Goal: Task Accomplishment & Management: Use online tool/utility

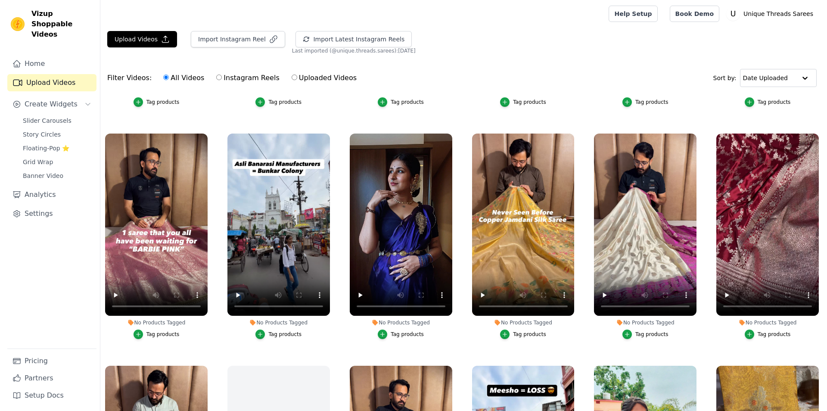
scroll to position [271, 0]
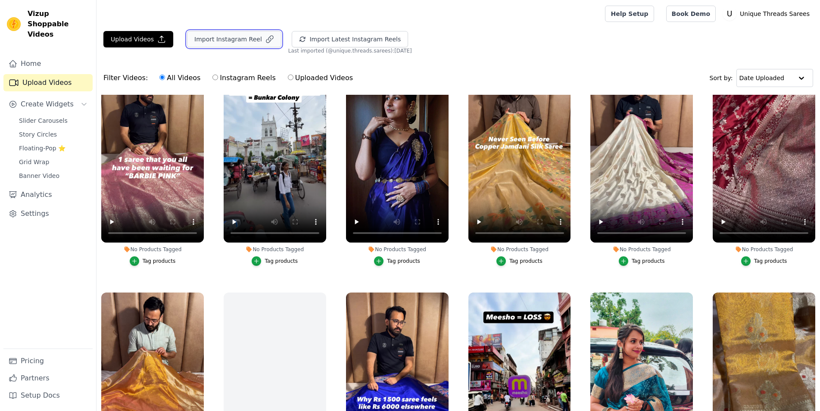
click at [232, 44] on button "Import Instagram Reel" at bounding box center [234, 39] width 94 height 16
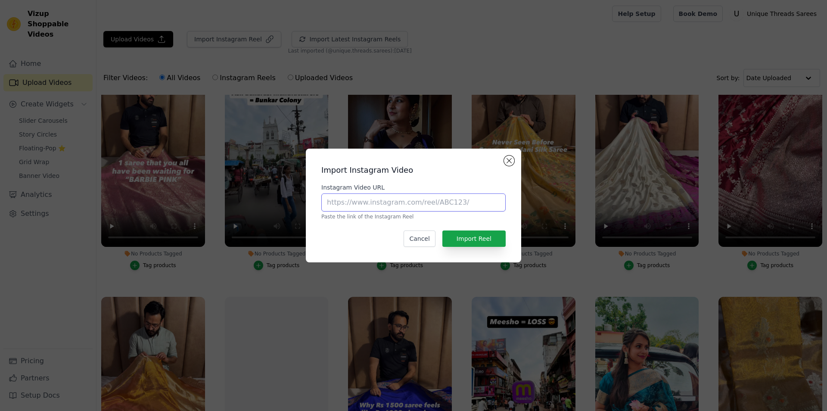
click at [361, 208] on input "Instagram Video URL" at bounding box center [413, 202] width 184 height 18
paste input "https://www.instagram.com/reel/DCbU7F5OMlm/?utm_source=ig_web_copy_link"
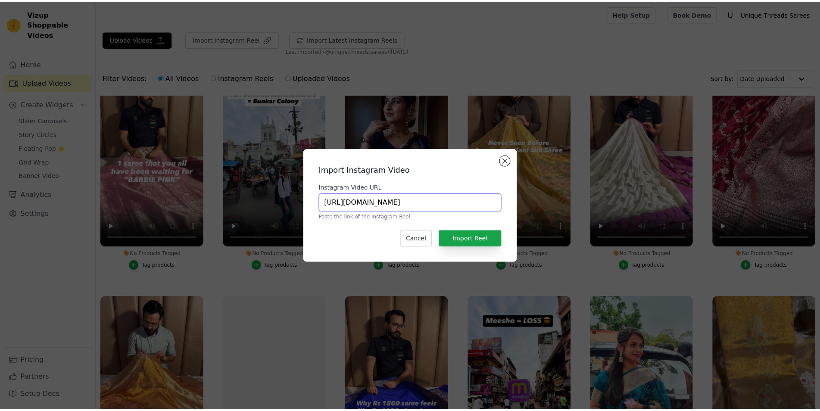
scroll to position [0, 73]
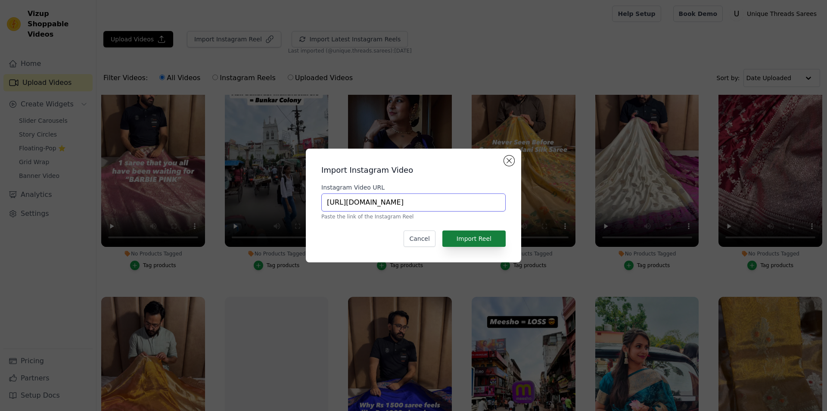
type input "https://www.instagram.com/reel/DCbU7F5OMlm/?utm_source=ig_web_copy_link"
click at [474, 240] on button "Import Reel" at bounding box center [473, 239] width 63 height 16
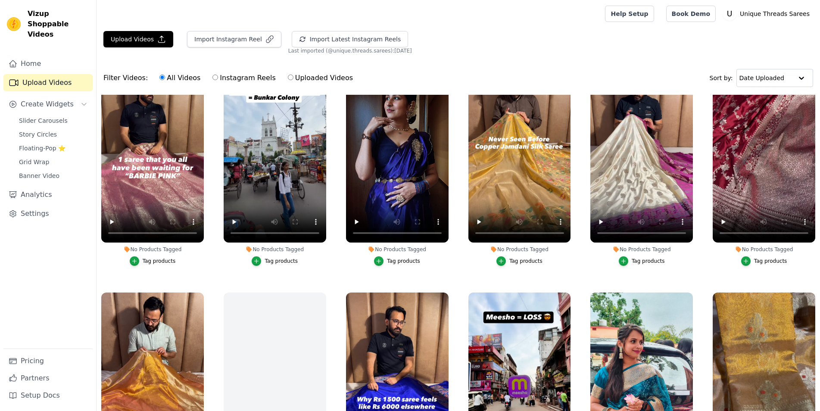
click at [229, 48] on div "Import Instagram Reel" at bounding box center [230, 42] width 101 height 23
click at [230, 40] on button "Import Instagram Reel" at bounding box center [234, 39] width 94 height 16
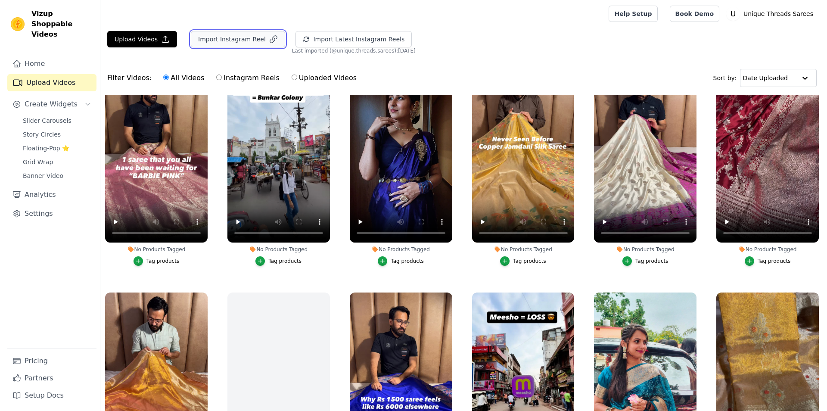
scroll to position [271, 0]
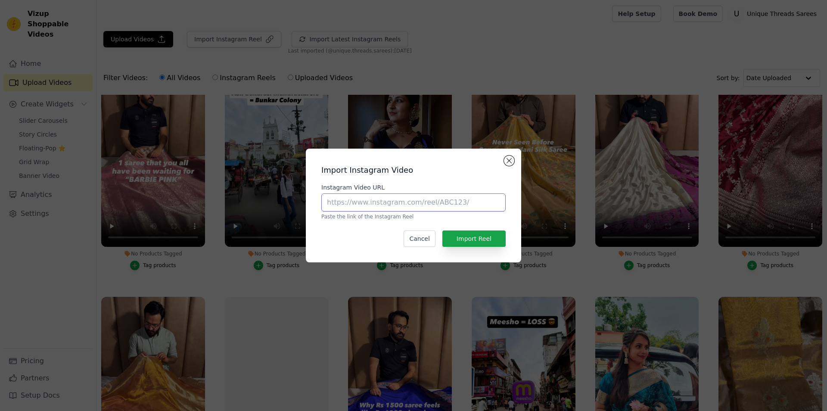
click at [376, 198] on input "Instagram Video URL" at bounding box center [413, 202] width 184 height 18
paste input "https://www.instagram.com/reel/DC3BqXFzPgp/?utm_source=ig_web_copy_link"
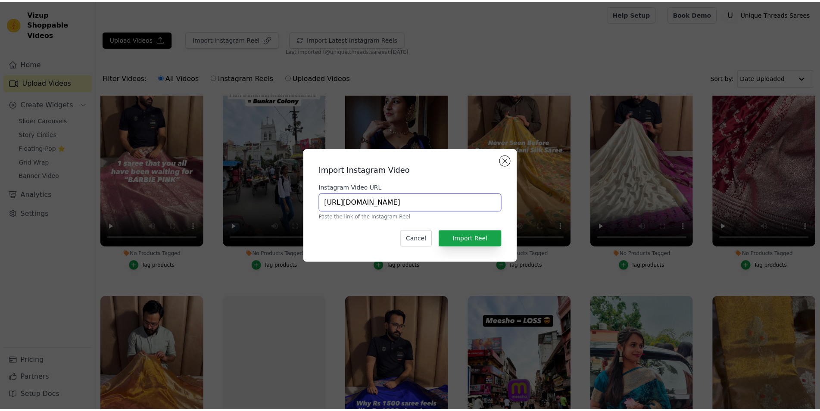
scroll to position [0, 68]
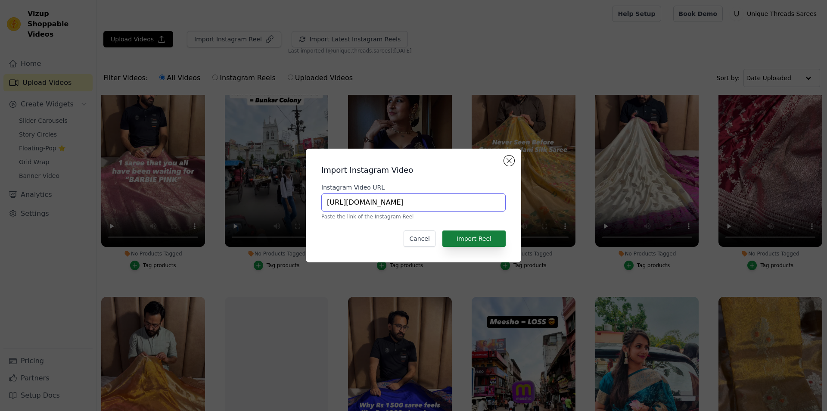
type input "https://www.instagram.com/reel/DC3BqXFzPgp/?utm_source=ig_web_copy_link"
click at [477, 237] on button "Import Reel" at bounding box center [473, 239] width 63 height 16
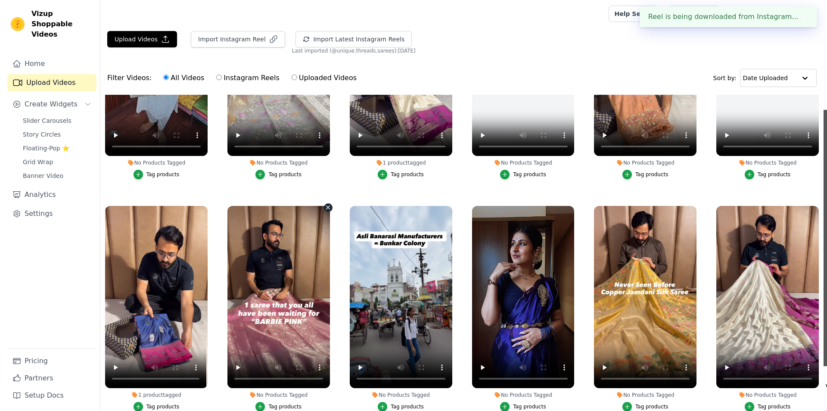
scroll to position [0, 0]
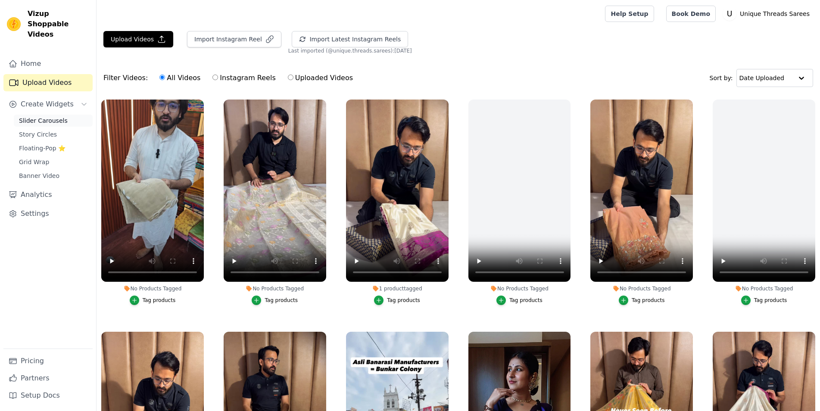
click at [75, 115] on link "Slider Carousels" at bounding box center [53, 121] width 79 height 12
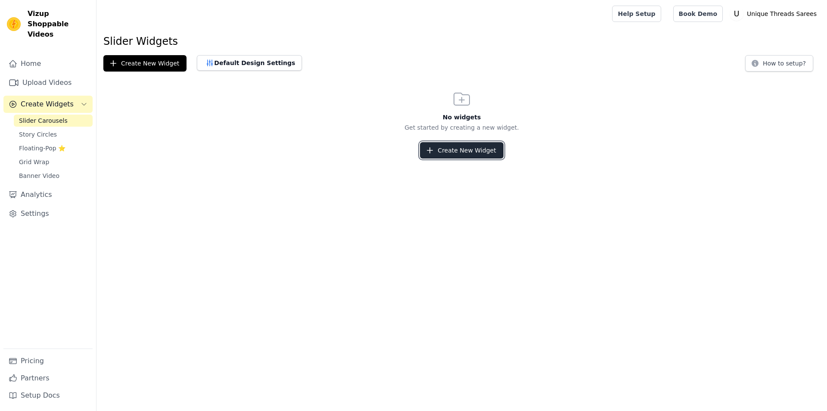
click at [438, 158] on button "Create New Widget" at bounding box center [461, 150] width 83 height 16
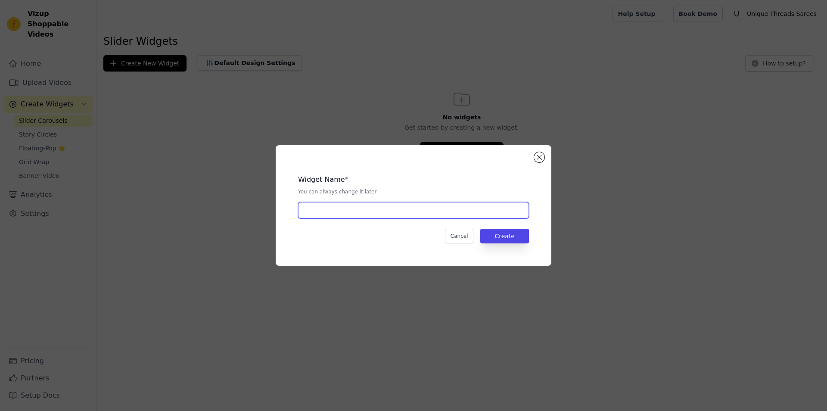
click at [363, 211] on input "text" at bounding box center [413, 210] width 231 height 16
type input "Best Seller"
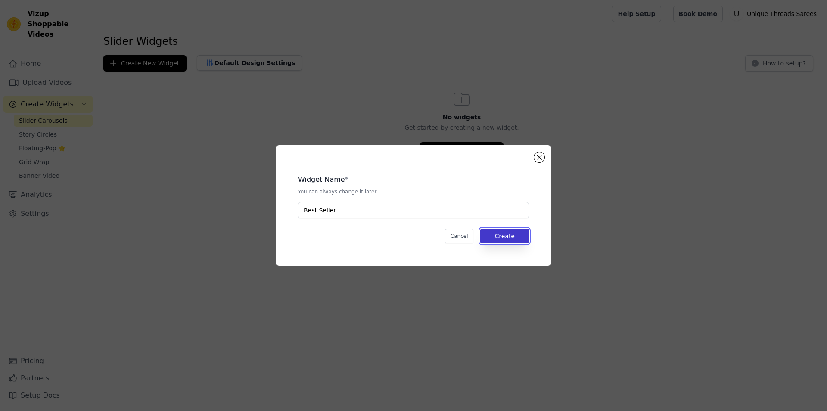
click at [510, 243] on button "Create" at bounding box center [504, 236] width 49 height 15
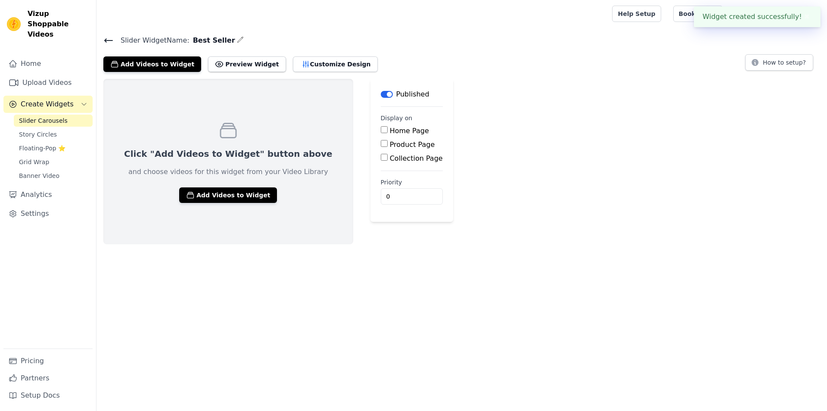
click at [390, 143] on label "Product Page" at bounding box center [412, 144] width 45 height 8
click at [381, 143] on input "Product Page" at bounding box center [384, 143] width 7 height 7
checkbox input "true"
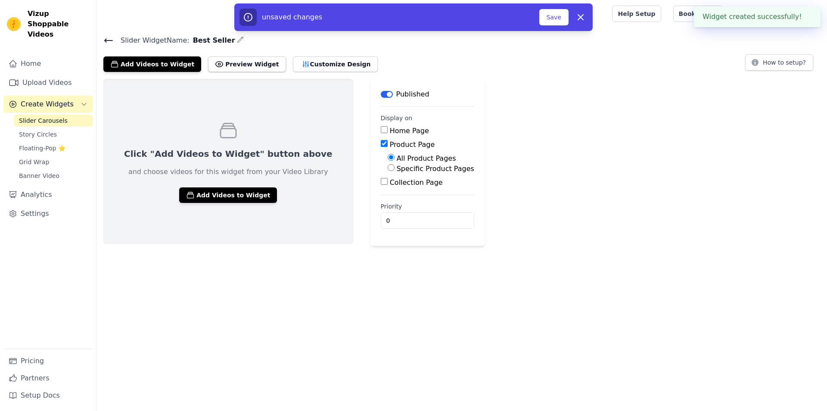
click at [381, 131] on input "Home Page" at bounding box center [384, 129] width 7 height 7
checkbox input "true"
click at [381, 144] on div "Product Page" at bounding box center [427, 145] width 93 height 10
click at [381, 141] on input "Product Page" at bounding box center [384, 143] width 7 height 7
checkbox input "false"
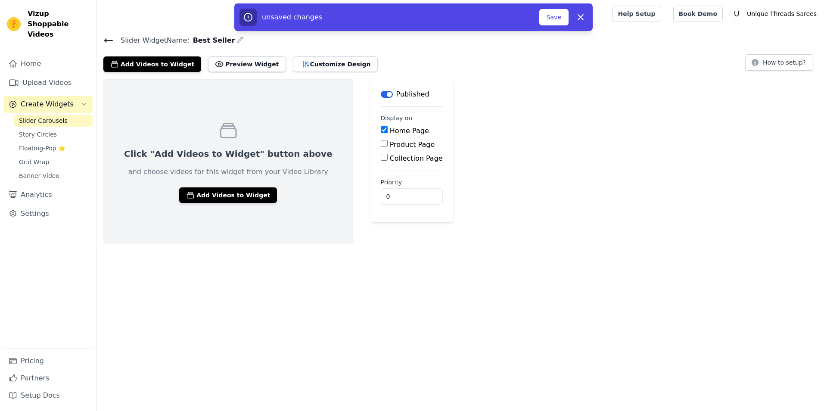
click at [464, 150] on div "Click "Add Videos to Widget" button above and choose videos for this widget fro…" at bounding box center [462, 161] width 731 height 165
click at [221, 191] on button "Add Videos to Widget" at bounding box center [228, 195] width 98 height 16
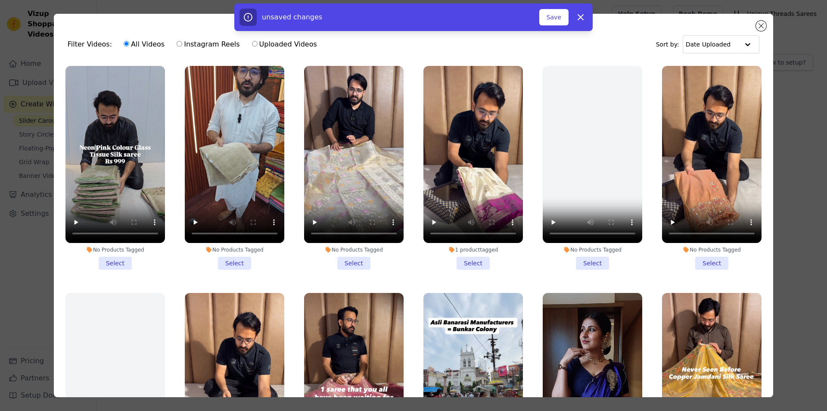
click at [236, 261] on li "No Products Tagged Select" at bounding box center [235, 168] width 100 height 204
click at [0, 0] on input "No Products Tagged Select" at bounding box center [0, 0] width 0 height 0
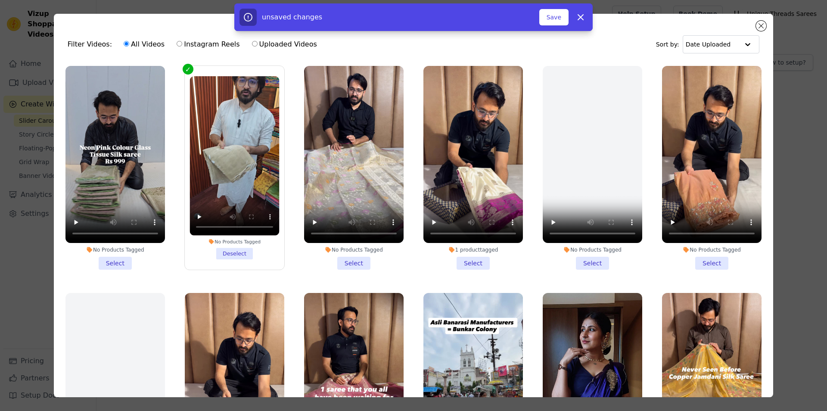
click at [122, 254] on li "No Products Tagged Select" at bounding box center [115, 168] width 100 height 204
click at [0, 0] on input "No Products Tagged Select" at bounding box center [0, 0] width 0 height 0
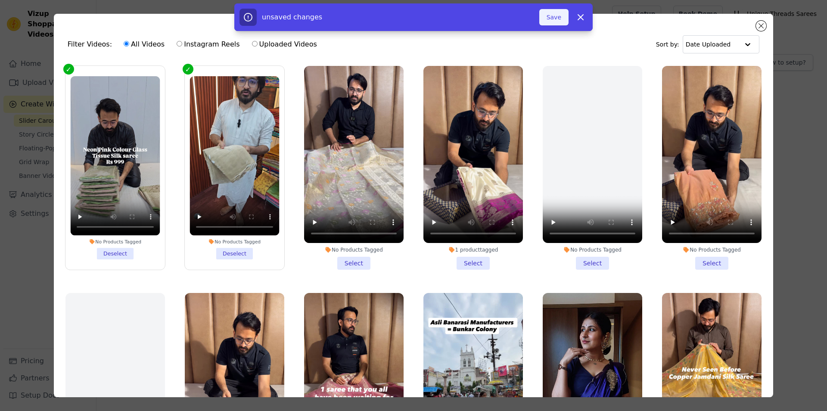
click at [556, 18] on button "Save" at bounding box center [553, 17] width 29 height 16
click at [549, 20] on button "Add To Widget" at bounding box center [540, 17] width 58 height 16
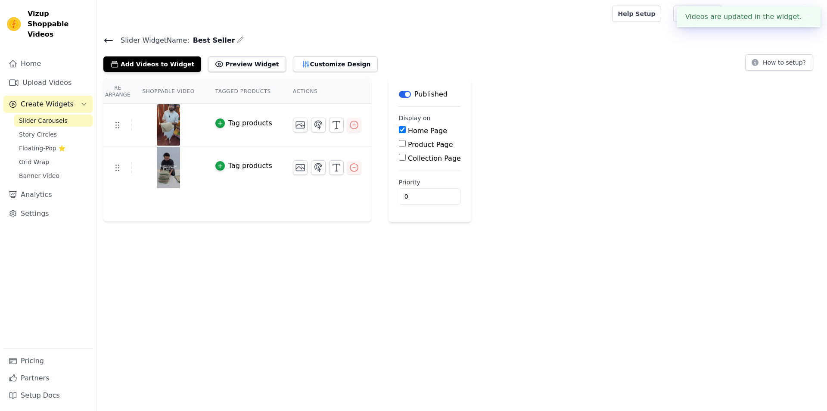
click at [252, 164] on div "Tag products" at bounding box center [250, 166] width 44 height 10
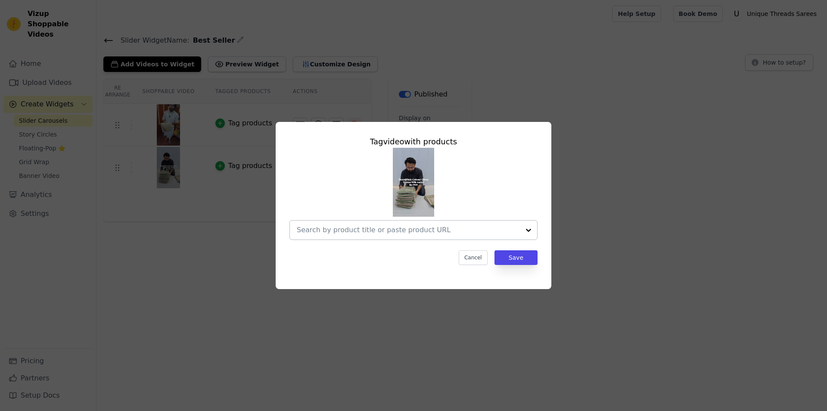
click at [368, 227] on input "text" at bounding box center [408, 230] width 223 height 10
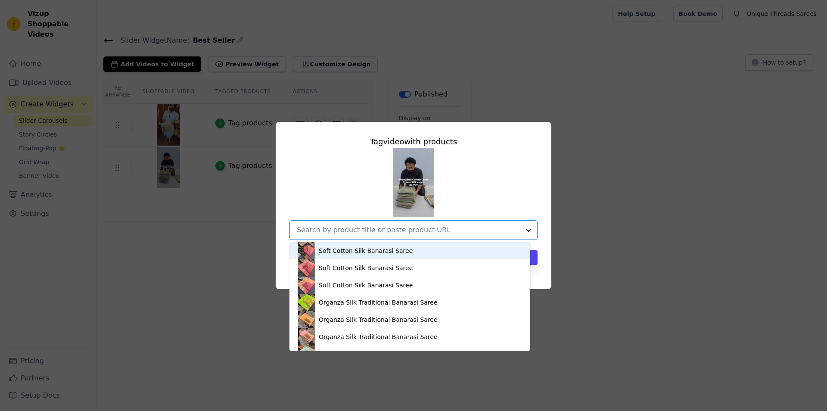
paste input "https://utsarees.in/collections/best-sellers/products/metallic-pink-colour-tiss…"
type input "https://utsarees.in/collections/best-sellers/products/metallic-pink-colour-tiss…"
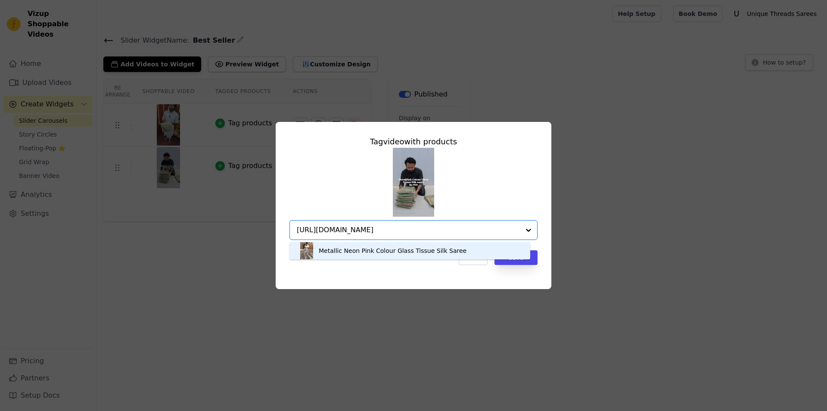
click at [374, 255] on div "Metallic Neon Pink Colour Glass Tissue Silk Saree" at bounding box center [410, 250] width 224 height 17
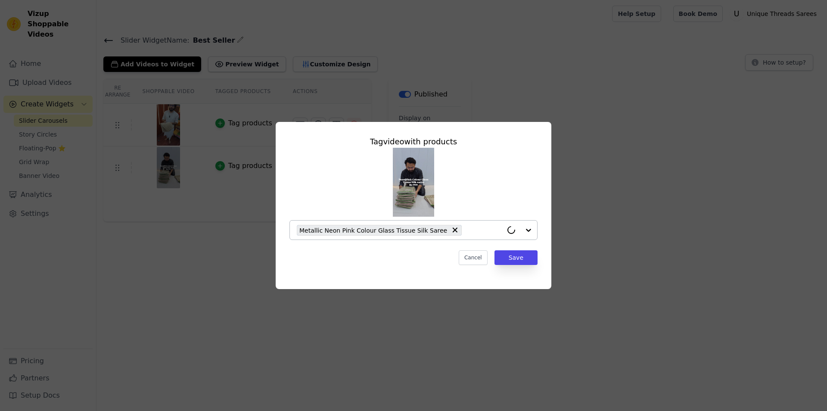
click at [515, 265] on div "Tag video with products Metallic Neon Pink Colour Glass Tissue Silk Saree Cance…" at bounding box center [414, 200] width 262 height 143
click at [515, 260] on button "Save" at bounding box center [516, 257] width 43 height 15
click at [527, 262] on button "Save" at bounding box center [516, 257] width 43 height 15
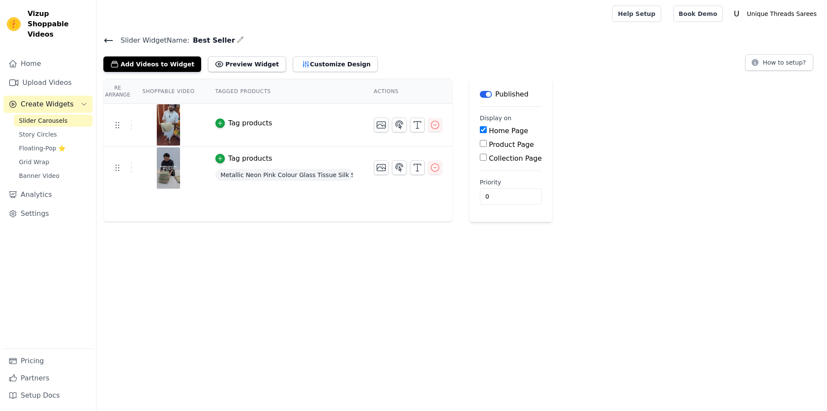
click at [236, 126] on div "Tag products" at bounding box center [250, 123] width 44 height 10
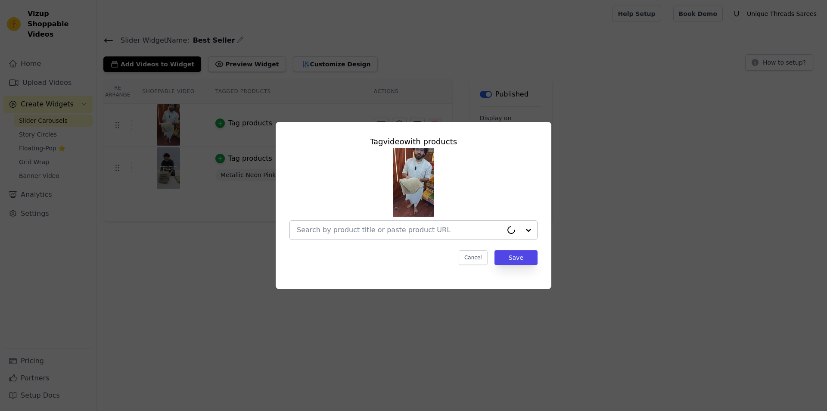
click at [366, 229] on input "text" at bounding box center [400, 230] width 206 height 10
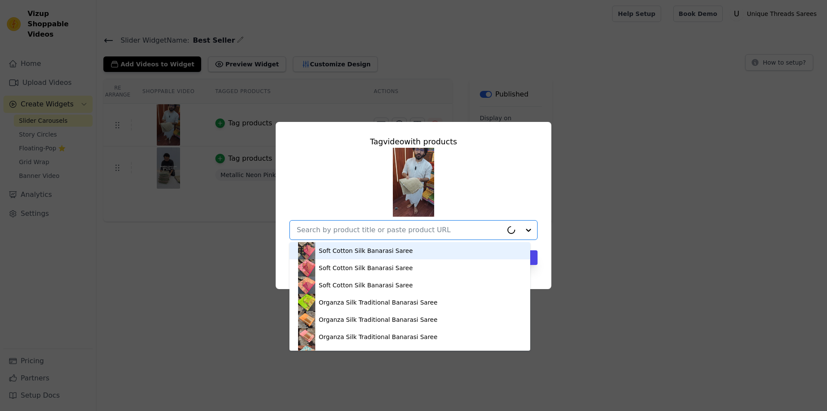
paste input "https://utsarees.in/collections/best-sellers/products/manish-malhotra-inspired-…"
type input "https://utsarees.in/collections/best-sellers/products/manish-malhotra-inspired-…"
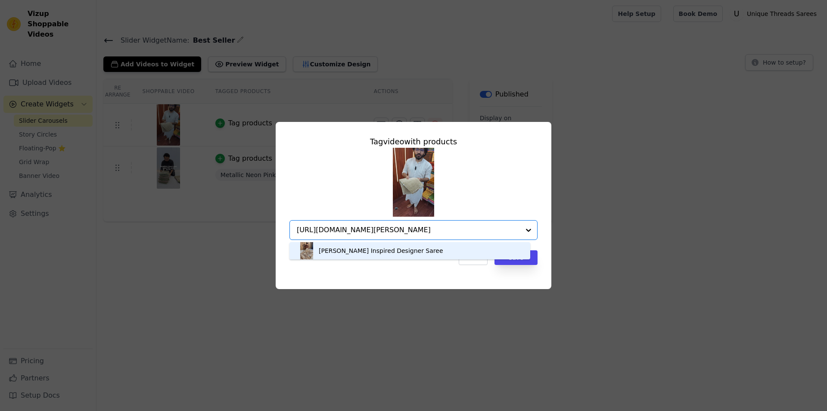
click at [416, 253] on div "Manish Malhotra Inspired Designer Saree" at bounding box center [381, 250] width 125 height 9
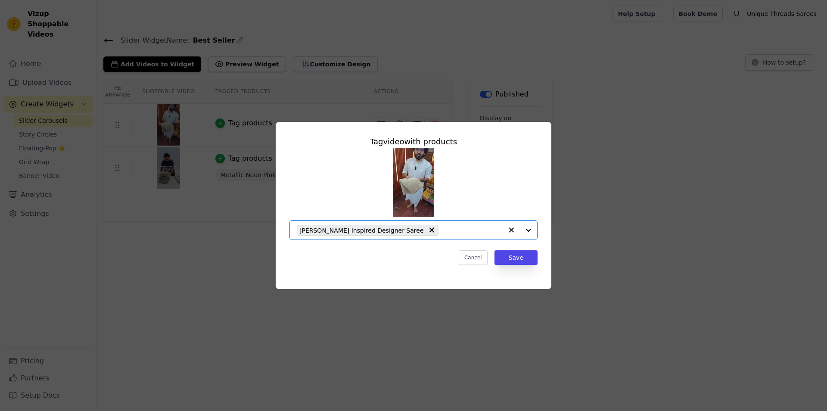
scroll to position [0, 0]
click at [518, 256] on button "Save" at bounding box center [516, 257] width 43 height 15
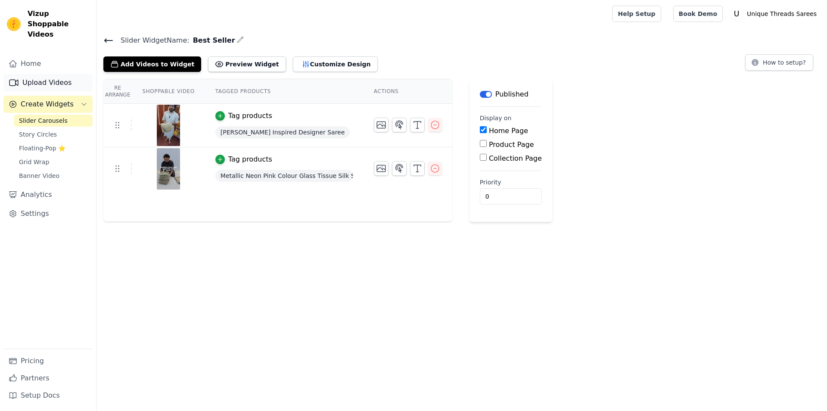
click at [58, 74] on link "Upload Videos" at bounding box center [47, 82] width 89 height 17
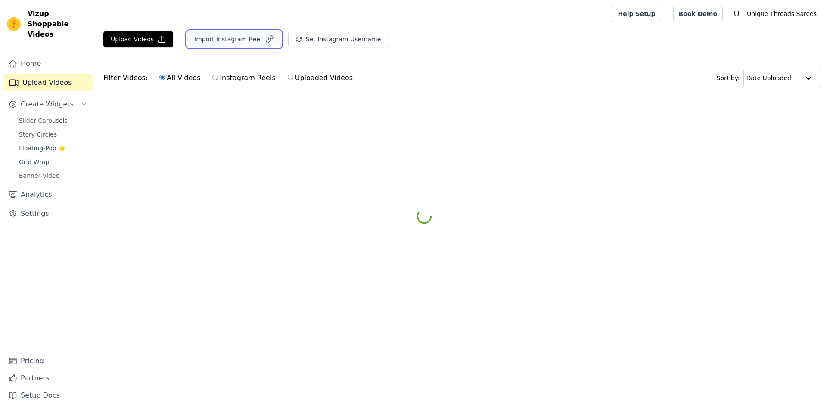
click at [239, 41] on button "Import Instagram Reel" at bounding box center [234, 39] width 94 height 16
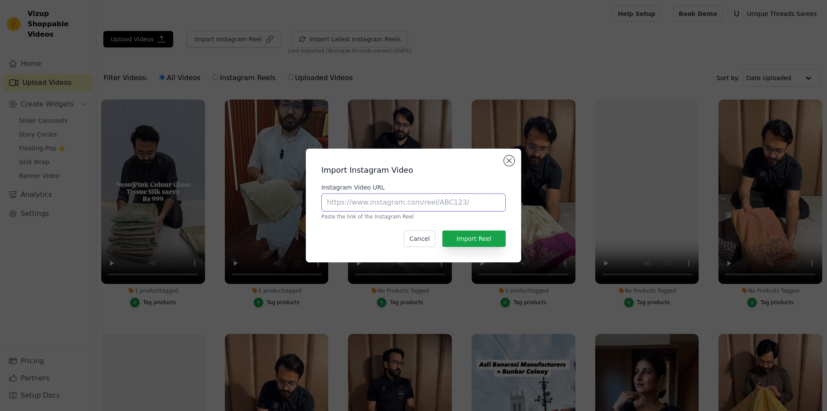
click at [393, 203] on input "Instagram Video URL" at bounding box center [413, 202] width 184 height 18
paste input "https://www.instagram.com/reel/DNcdnq1PyDZ/?utm_source=ig_web_copy_link"
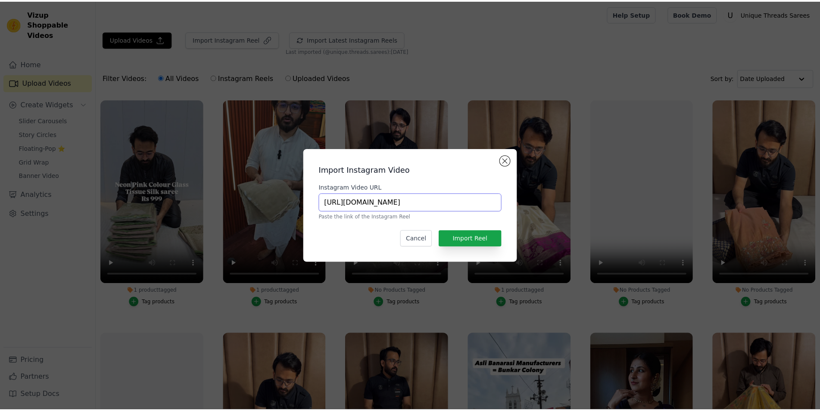
scroll to position [0, 70]
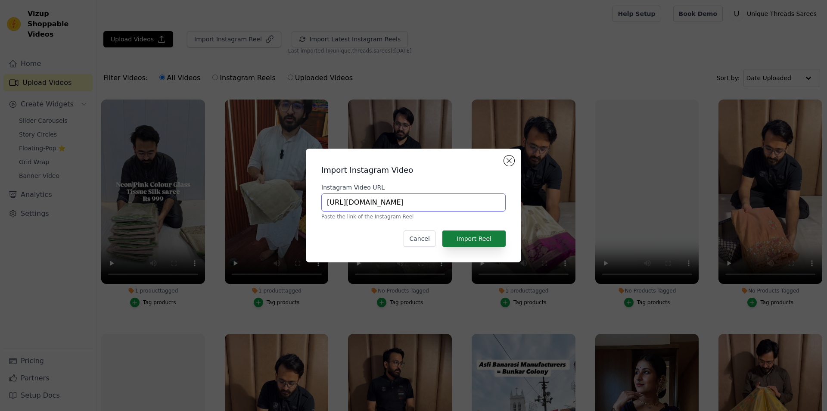
type input "https://www.instagram.com/reel/DNcdnq1PyDZ/?utm_source=ig_web_copy_link"
click at [474, 240] on button "Import Reel" at bounding box center [473, 239] width 63 height 16
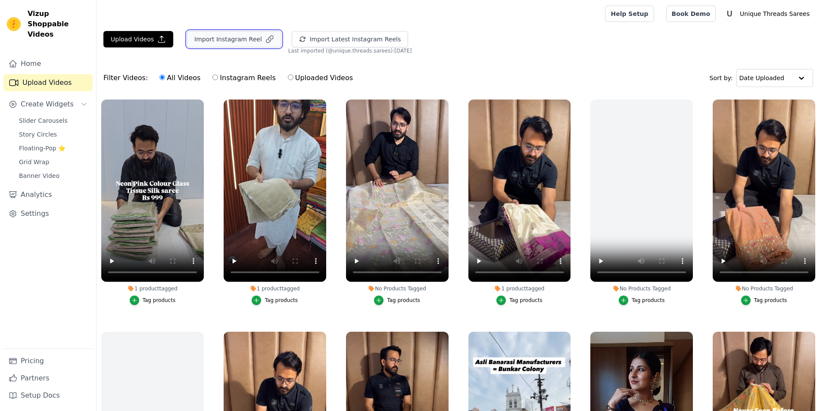
click at [229, 41] on button "Import Instagram Reel" at bounding box center [234, 39] width 94 height 16
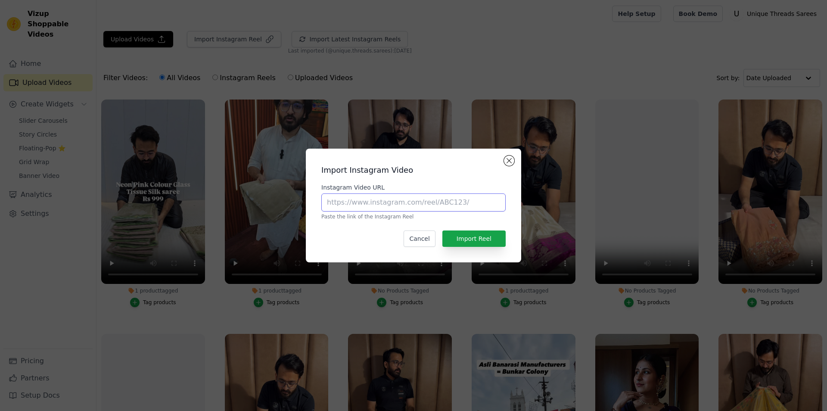
click at [393, 206] on input "Instagram Video URL" at bounding box center [413, 202] width 184 height 18
paste input "https://www.instagram.com/reel/DMQX2DGPpmt/?utm_source=ig_web_copy_link&igsh=em…"
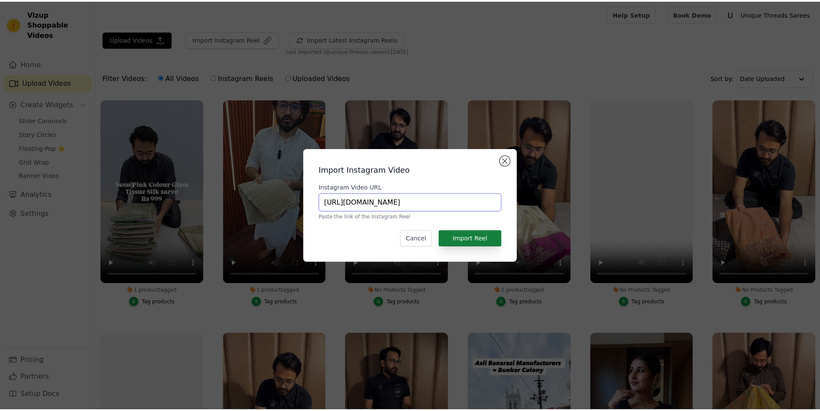
scroll to position [0, 158]
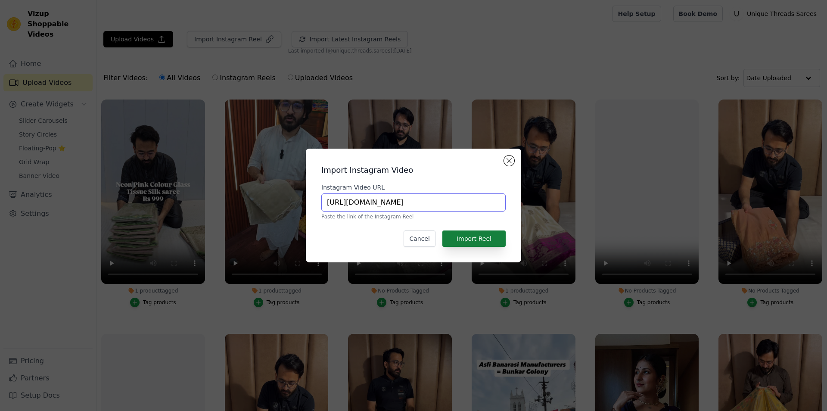
type input "https://www.instagram.com/reel/DMQX2DGPpmt/?utm_source=ig_web_copy_link&igsh=em…"
click at [498, 243] on button "Import Reel" at bounding box center [473, 239] width 63 height 16
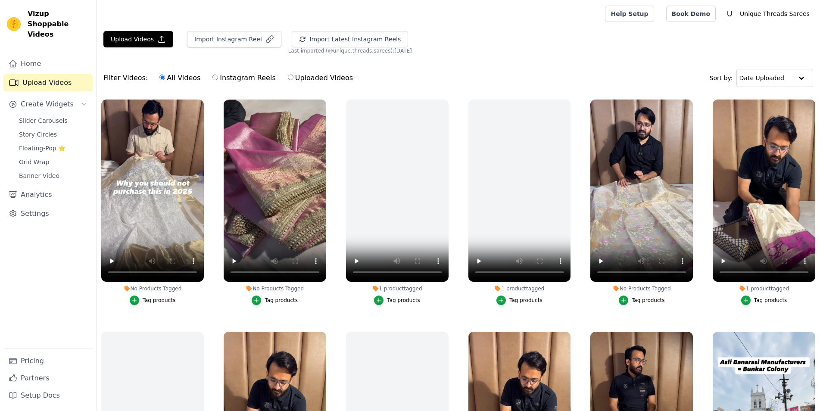
click at [278, 298] on div "Tag products" at bounding box center [281, 300] width 33 height 7
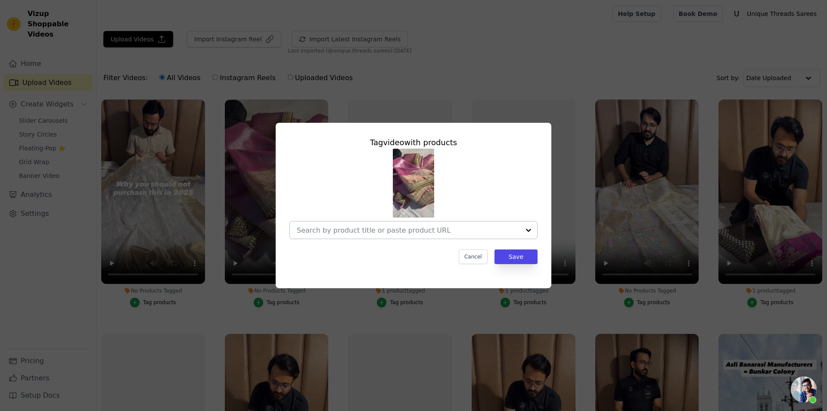
click at [399, 226] on input "No Products Tagged Tag video with products Cancel Save Tag products" at bounding box center [408, 230] width 223 height 8
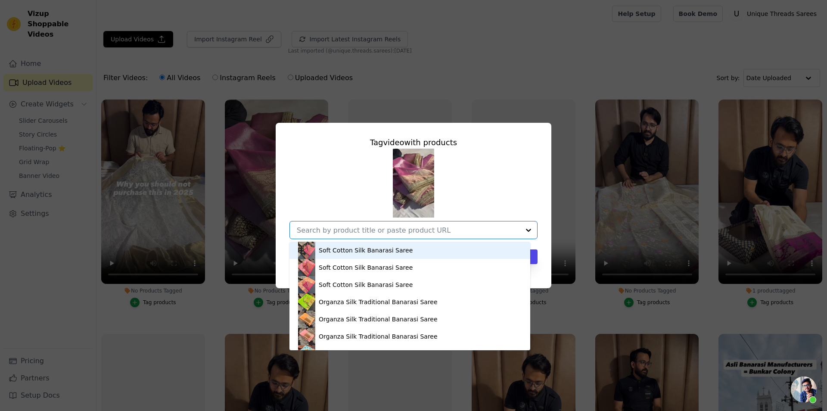
paste input "https://utsarees.in/collections/best-sellers/products/premium-gold-colour-tissu…"
type input "https://utsarees.in/collections/best-sellers/products/premium-gold-colour-tissu…"
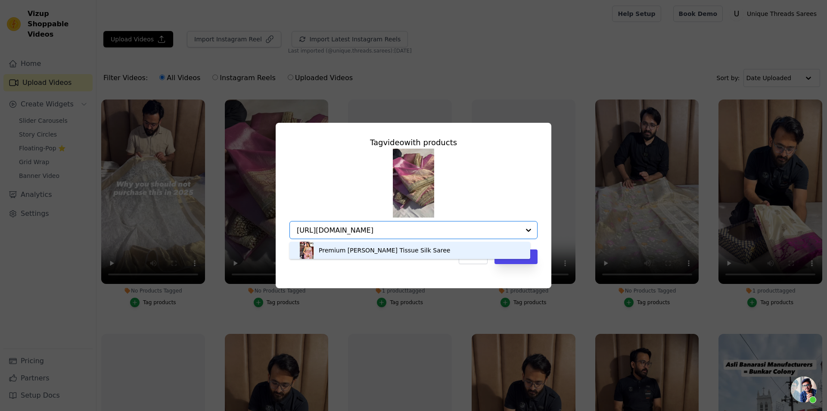
click at [373, 249] on div "Premium [PERSON_NAME] Tissue Silk Saree" at bounding box center [384, 250] width 131 height 9
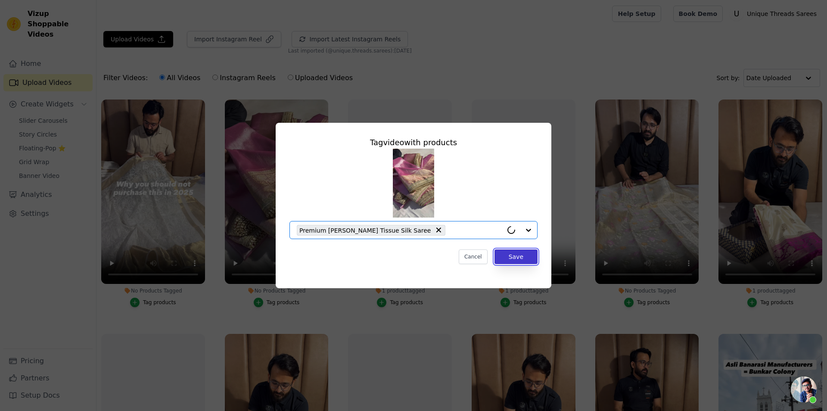
click at [527, 262] on button "Save" at bounding box center [516, 256] width 43 height 15
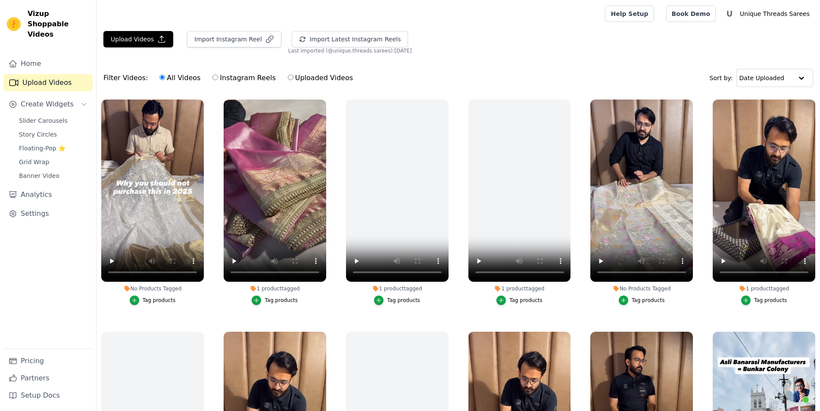
click at [160, 296] on button "Tag products" at bounding box center [153, 300] width 46 height 9
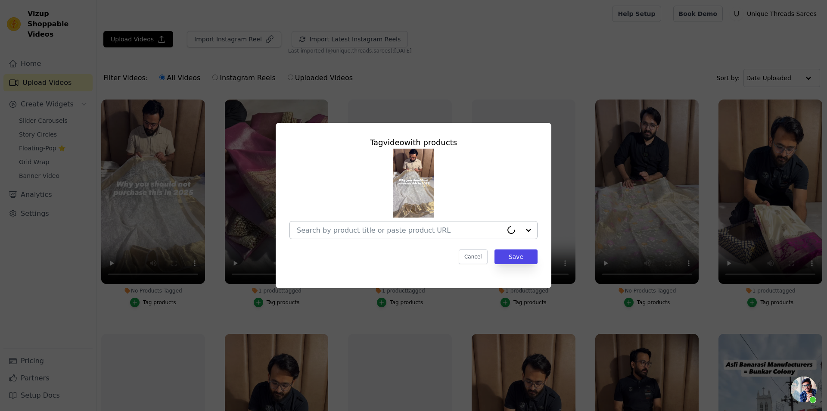
click at [392, 237] on div at bounding box center [400, 229] width 206 height 17
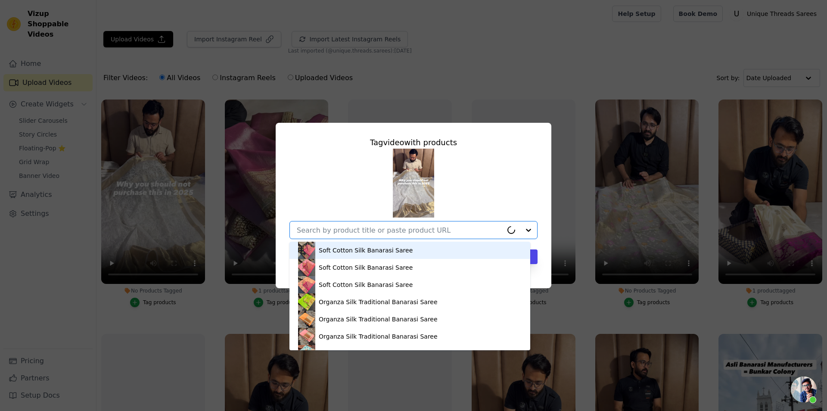
paste input "https://utsarees.in/collections/best-sellers/products/premium-chikankari-work"
type input "https://utsarees.in/collections/best-sellers/products/premium-chikankari-work"
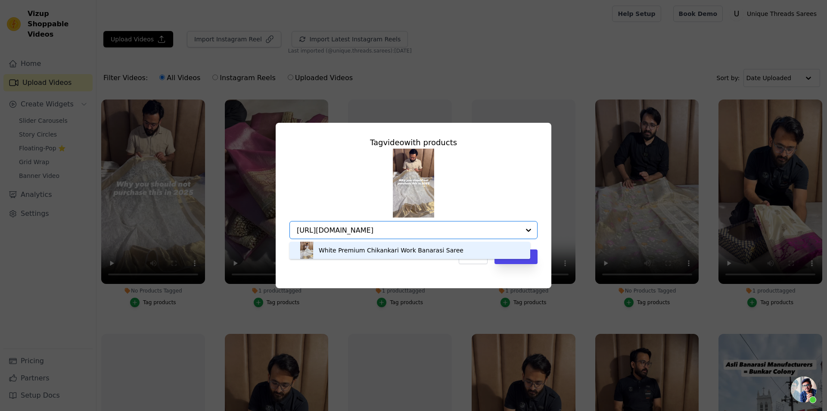
click at [403, 247] on div "White Premium Chikankari Work Banarasi Saree" at bounding box center [391, 250] width 145 height 9
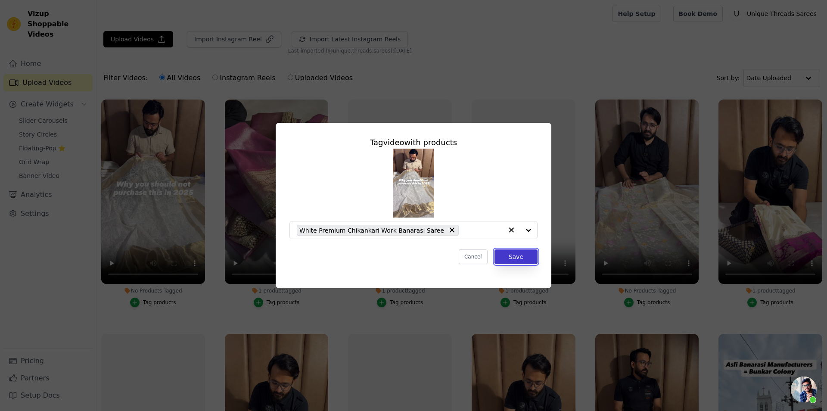
click at [517, 260] on button "Save" at bounding box center [516, 256] width 43 height 15
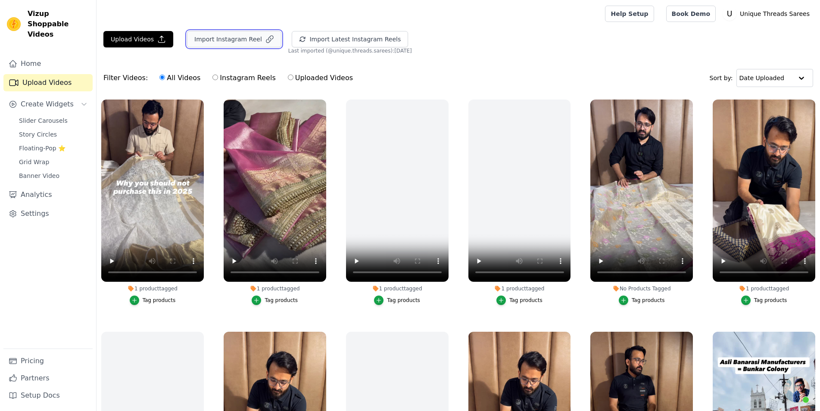
click at [227, 38] on button "Import Instagram Reel" at bounding box center [234, 39] width 94 height 16
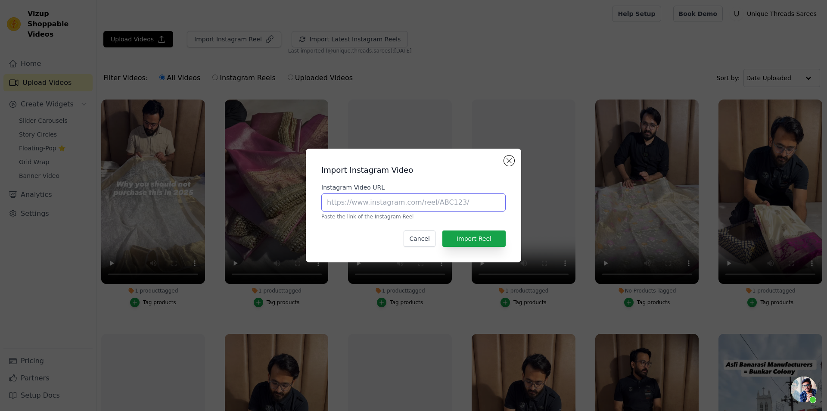
click at [402, 206] on input "Instagram Video URL" at bounding box center [413, 202] width 184 height 18
paste input "https://www.instagram.com/reel/DHQ7pS9vRcE/?utm_source=ig_web_copy_link"
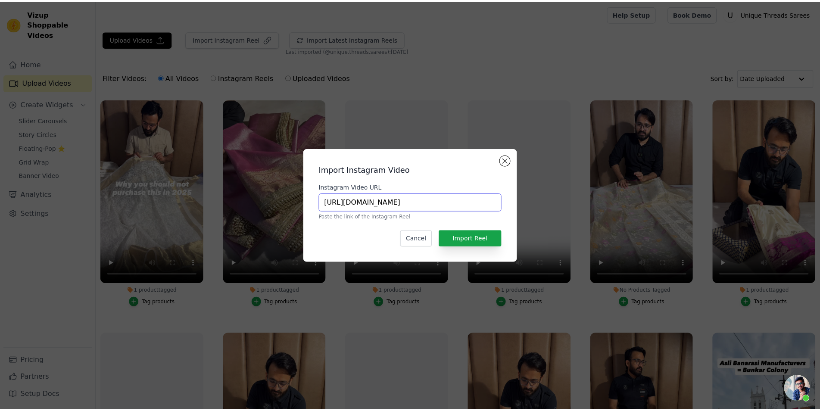
scroll to position [0, 69]
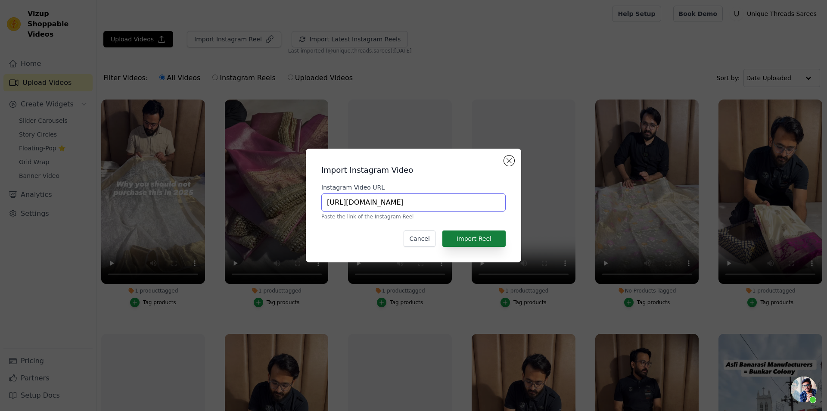
type input "https://www.instagram.com/reel/DHQ7pS9vRcE/?utm_source=ig_web_copy_link"
click at [477, 241] on button "Import Reel" at bounding box center [473, 239] width 63 height 16
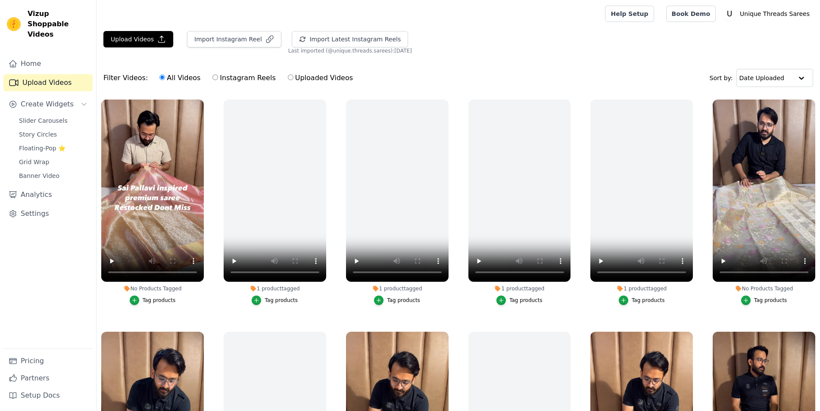
click at [155, 299] on div "Tag products" at bounding box center [159, 300] width 33 height 7
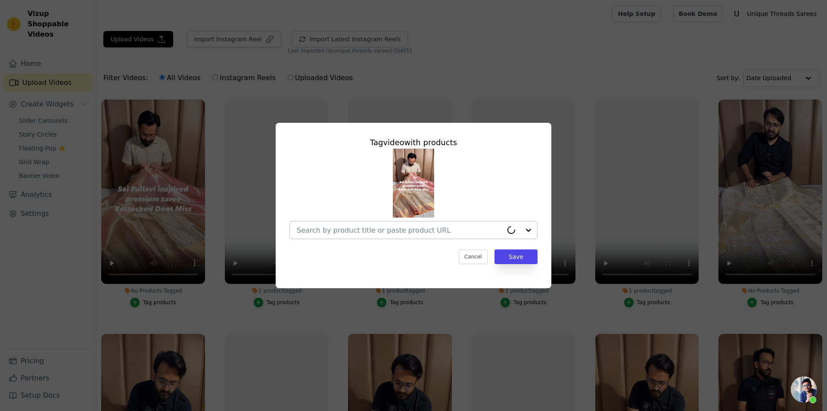
click at [348, 226] on input "No Products Tagged Tag video with products Cancel Save Tag products" at bounding box center [400, 230] width 206 height 8
paste input "https://utsarees.in/collections/best-sellers/products/sai-pallavi-inspired-prem…"
type input "https://utsarees.in/collections/best-sellers/products/sai-pallavi-inspired-prem…"
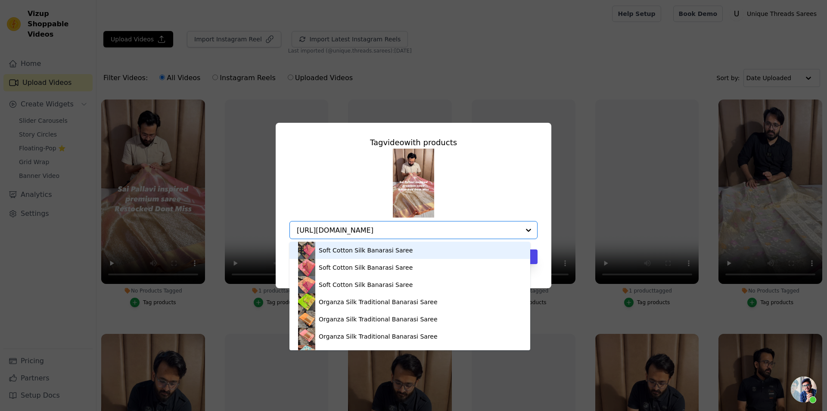
scroll to position [0, 195]
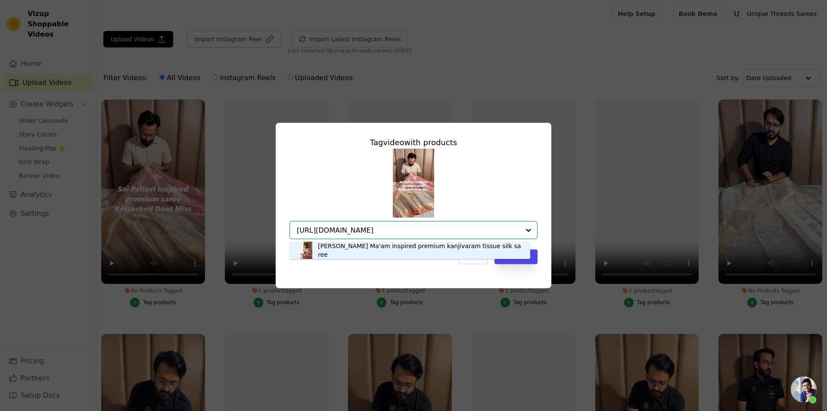
click at [351, 251] on div "Sai Pallavi Ma'am inspired premium kanjivaram tissue silk saree" at bounding box center [420, 250] width 204 height 17
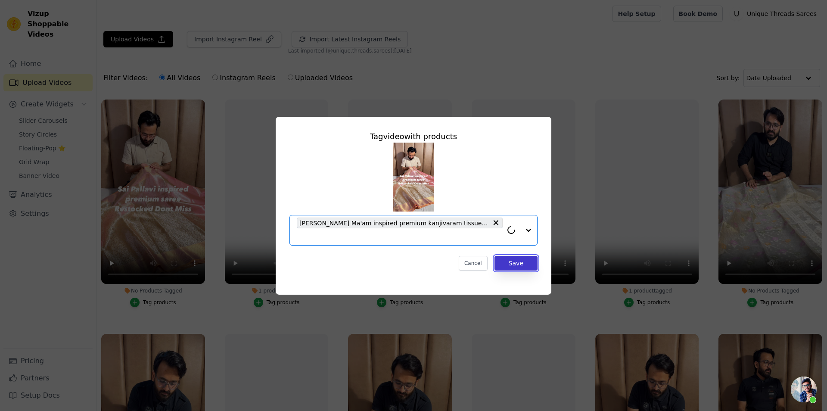
click at [504, 267] on button "Save" at bounding box center [516, 263] width 43 height 15
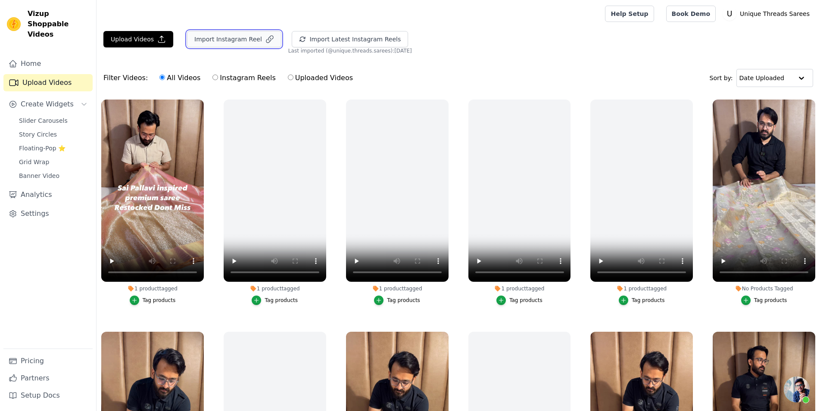
click at [230, 43] on button "Import Instagram Reel" at bounding box center [234, 39] width 94 height 16
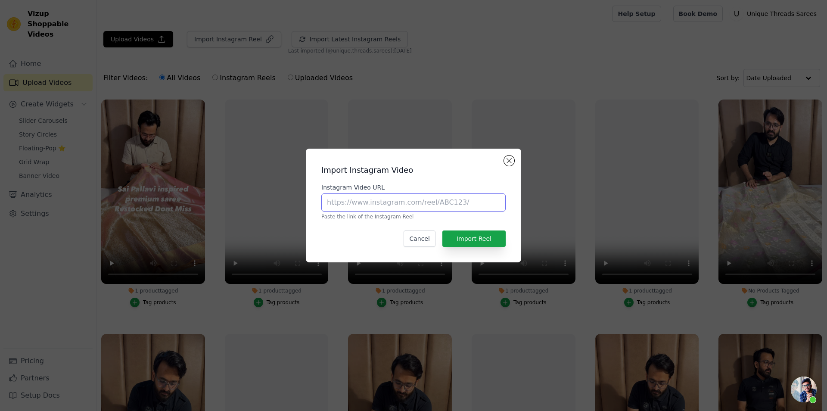
click at [386, 202] on input "Instagram Video URL" at bounding box center [413, 202] width 184 height 18
paste input "https://www.instagram.com/reel/DC--G7MPzF6/?utm_source=ig_web_copy_link"
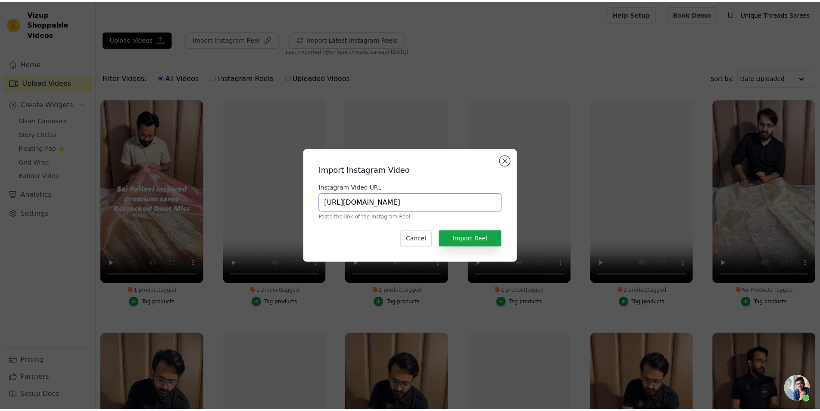
scroll to position [0, 69]
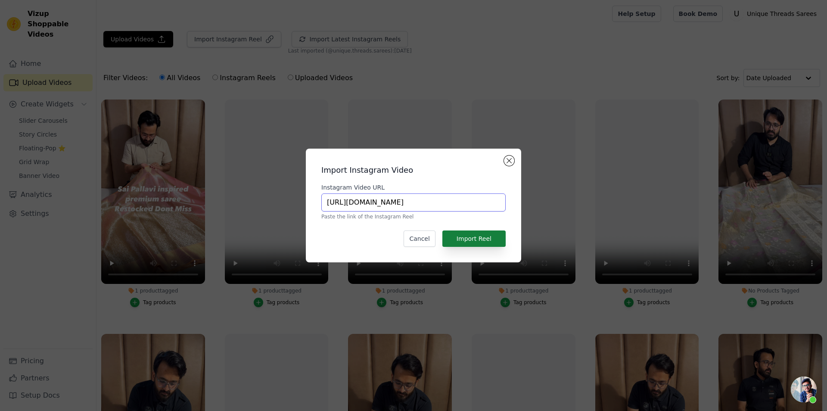
type input "https://www.instagram.com/reel/DC--G7MPzF6/?utm_source=ig_web_copy_link"
click at [484, 240] on button "Import Reel" at bounding box center [473, 239] width 63 height 16
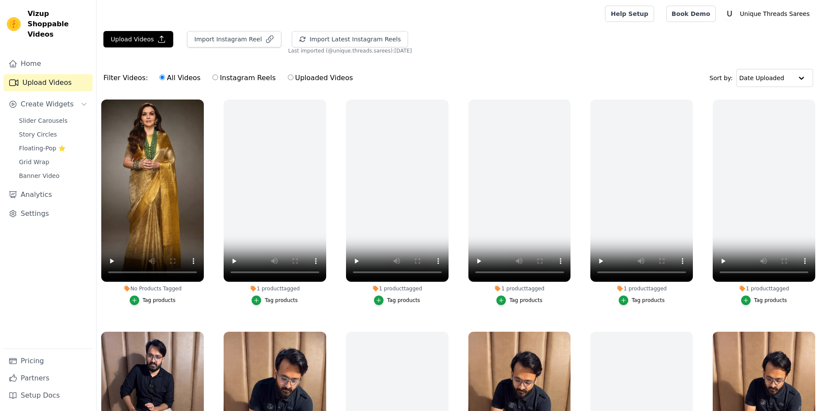
click at [155, 299] on div "Tag products" at bounding box center [159, 300] width 33 height 7
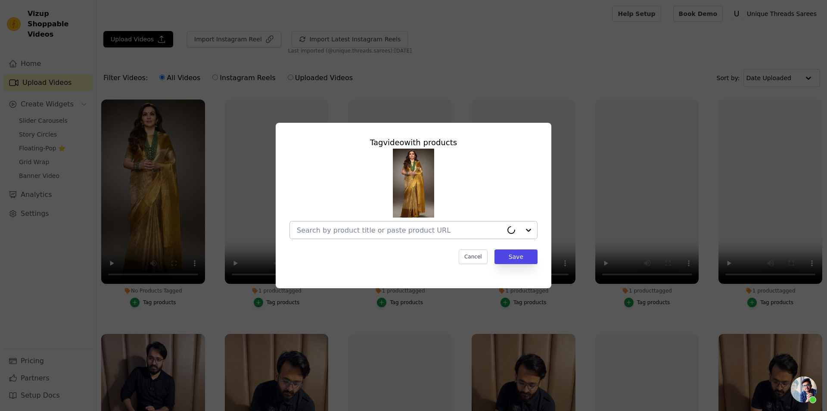
click at [354, 230] on input "No Products Tagged Tag video with products Cancel Save Tag products" at bounding box center [400, 230] width 206 height 8
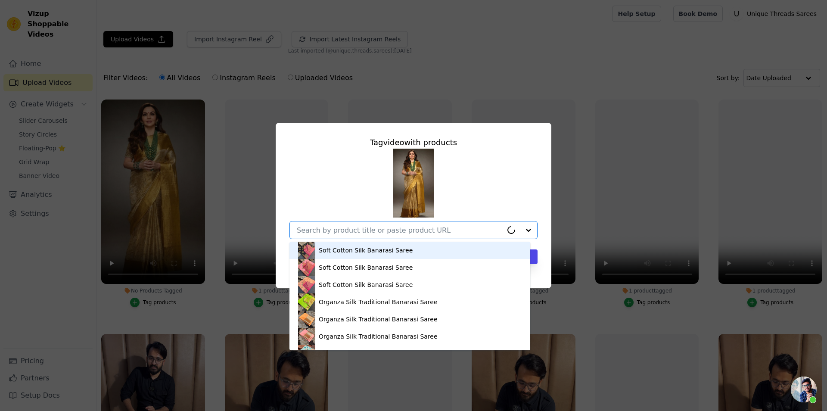
paste input "https://utsarees.in/collections/best-sellers/products/limited-edition-nita-amba…"
type input "https://utsarees.in/collections/best-sellers/products/limited-edition-nita-amba…"
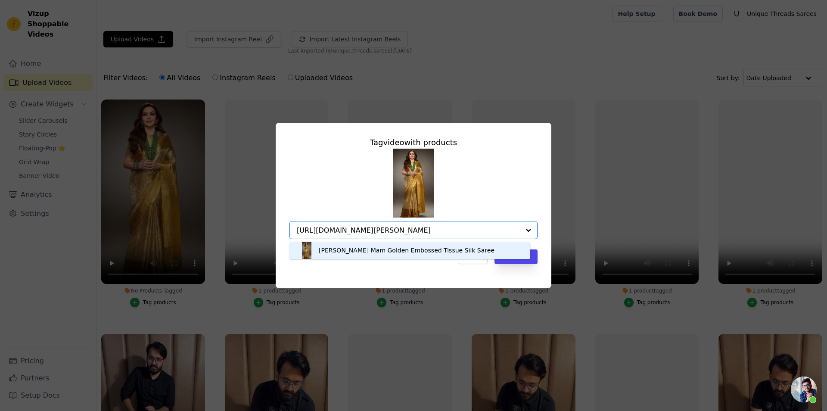
click at [419, 252] on div "[PERSON_NAME] Mam Golden Embossed Tissue Silk Saree" at bounding box center [407, 250] width 176 height 9
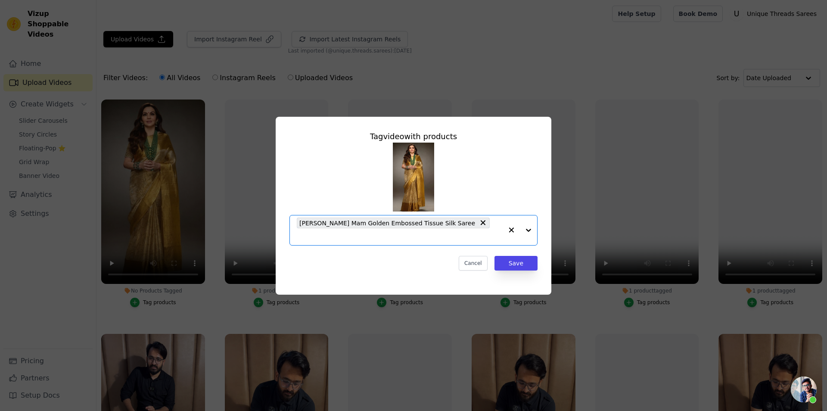
scroll to position [0, 0]
click at [527, 262] on button "Save" at bounding box center [516, 263] width 43 height 15
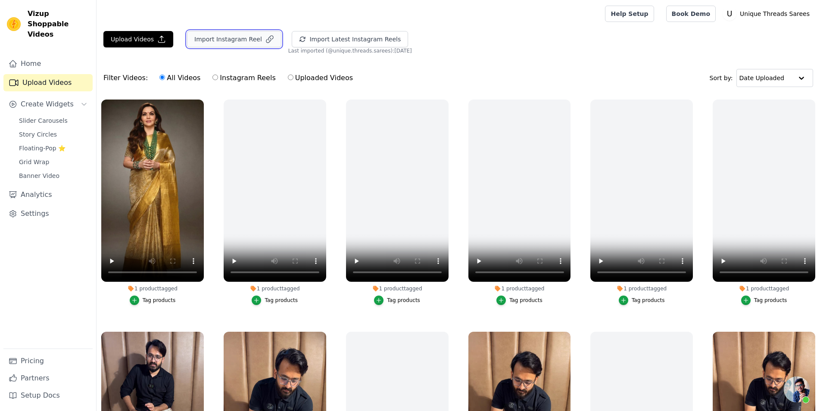
click at [214, 42] on button "Import Instagram Reel" at bounding box center [234, 39] width 94 height 16
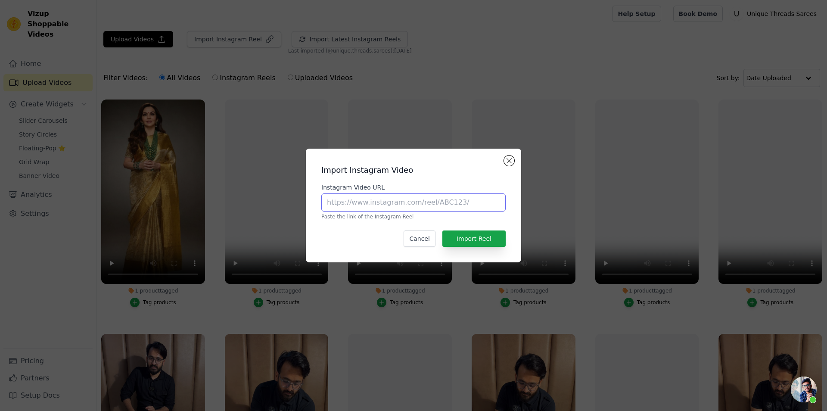
click at [399, 200] on input "Instagram Video URL" at bounding box center [413, 202] width 184 height 18
paste input "https://www.instagram.com/reel/DBDQI77voX3/?utm_source=ig_web_copy_link"
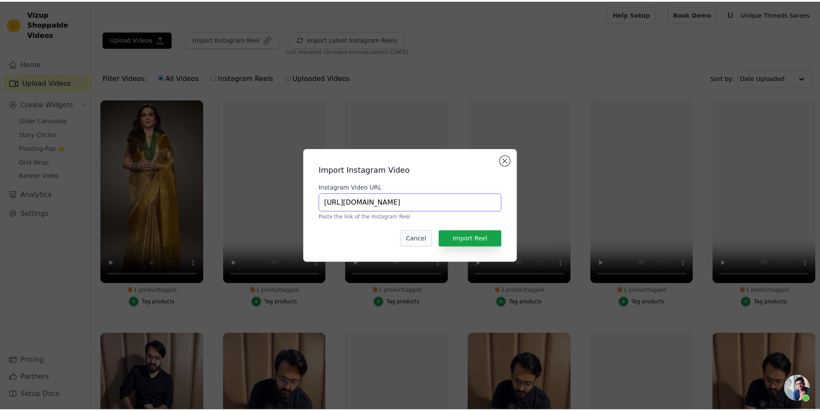
scroll to position [0, 68]
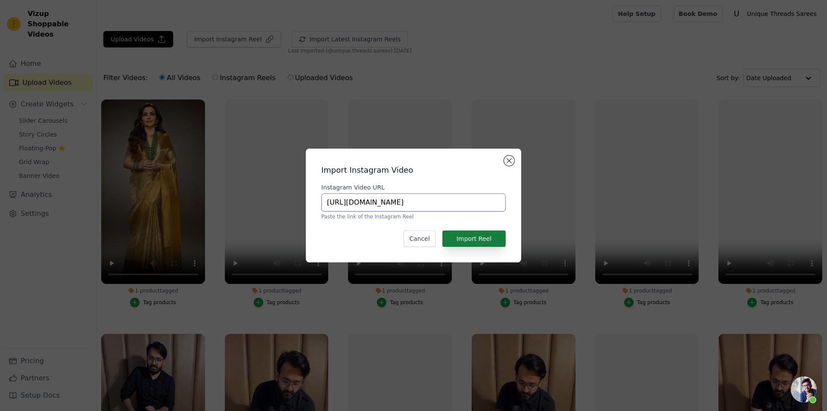
type input "https://www.instagram.com/reel/DBDQI77voX3/?utm_source=ig_web_copy_link"
click at [487, 239] on button "Import Reel" at bounding box center [473, 239] width 63 height 16
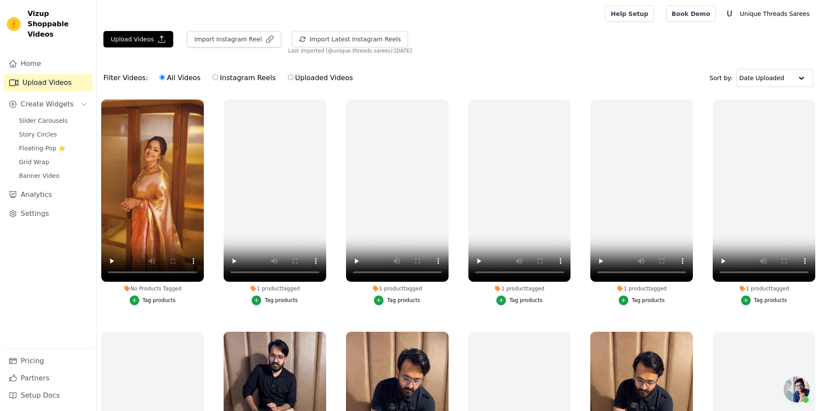
click at [148, 298] on div "Tag products" at bounding box center [159, 300] width 33 height 7
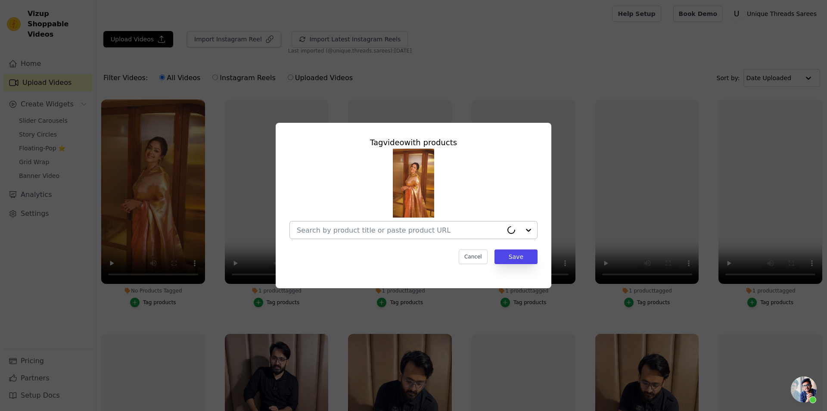
click at [374, 231] on input "No Products Tagged Tag video with products Cancel Save Tag products" at bounding box center [400, 230] width 206 height 8
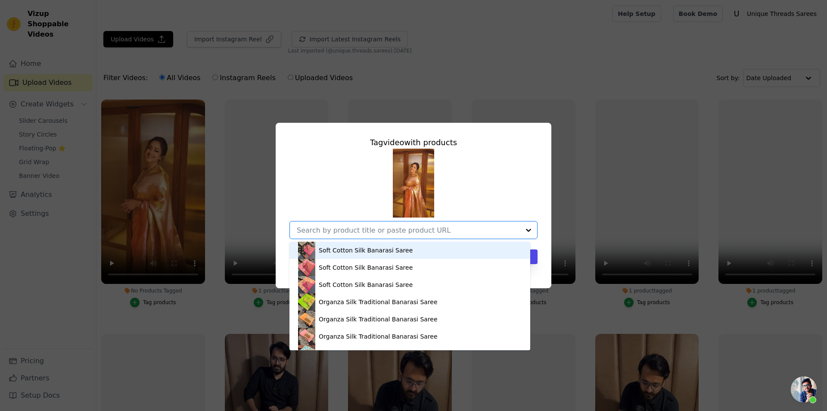
paste input "https://utsarees.in/collections/best-sellers/products/exclusive-softsilk-jacqua…"
type input "https://utsarees.in/collections/best-sellers/products/exclusive-softsilk-jacqua…"
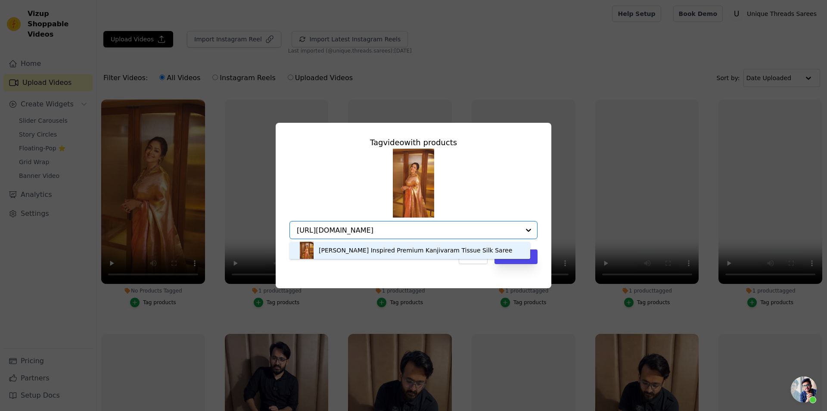
click at [380, 243] on div "Jyothika Mam Inspired Premium Kanjivaram Tissue Silk Saree" at bounding box center [410, 250] width 224 height 17
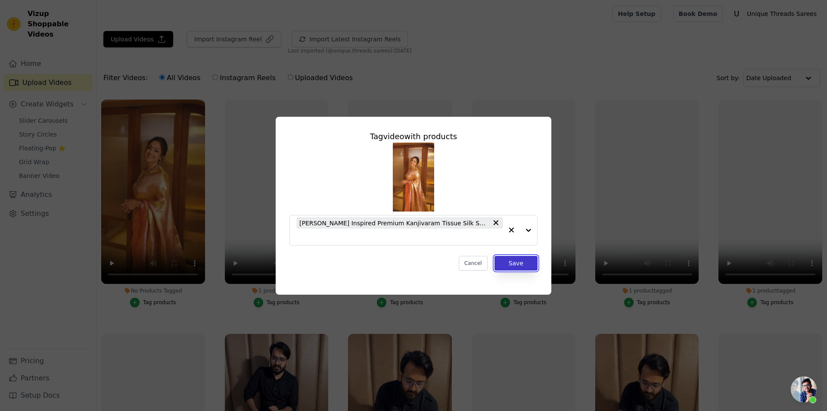
click at [527, 261] on button "Save" at bounding box center [516, 263] width 43 height 15
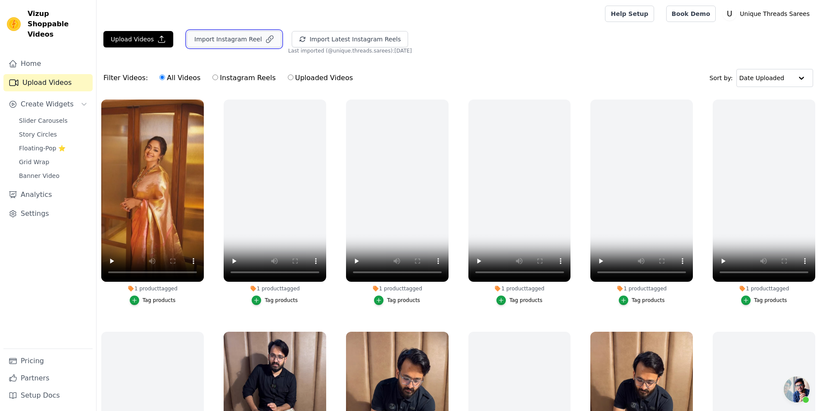
click at [237, 44] on button "Import Instagram Reel" at bounding box center [234, 39] width 94 height 16
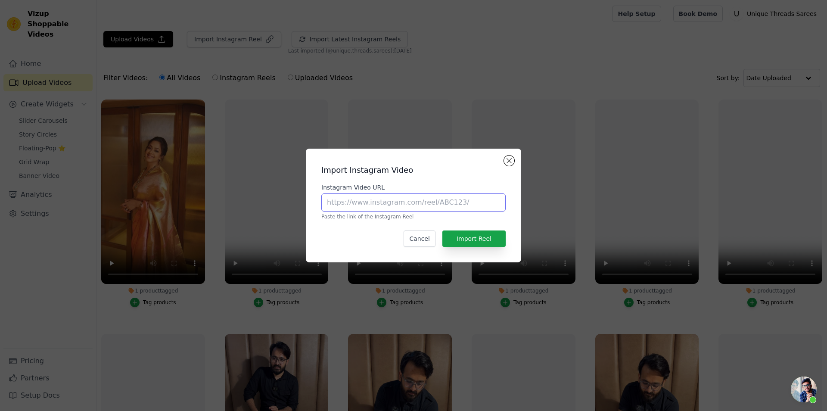
click at [435, 204] on input "Instagram Video URL" at bounding box center [413, 202] width 184 height 18
paste input "https://www.instagram.com/reel/DHlGOCyPXFR/?utm_source=ig_web_copy_link"
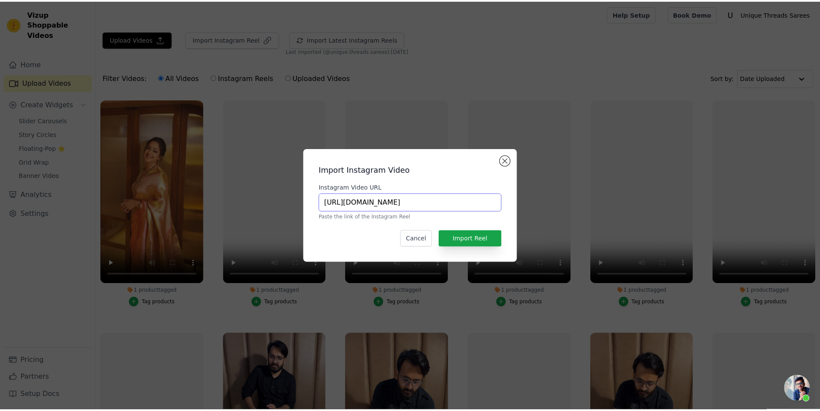
scroll to position [0, 69]
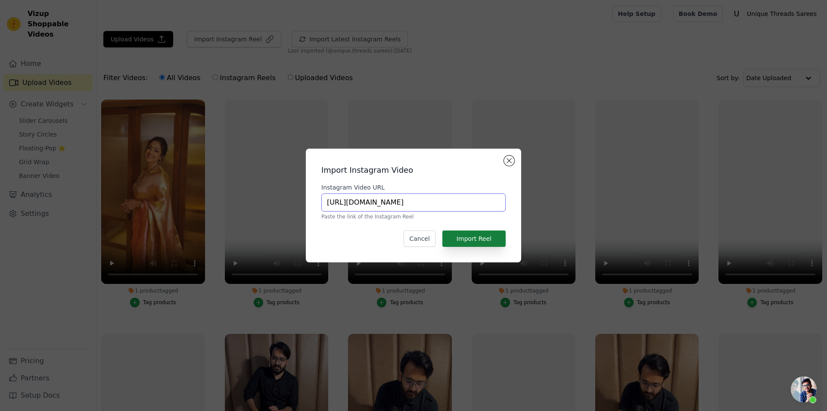
type input "https://www.instagram.com/reel/DHlGOCyPXFR/?utm_source=ig_web_copy_link"
click at [471, 240] on button "Import Reel" at bounding box center [473, 239] width 63 height 16
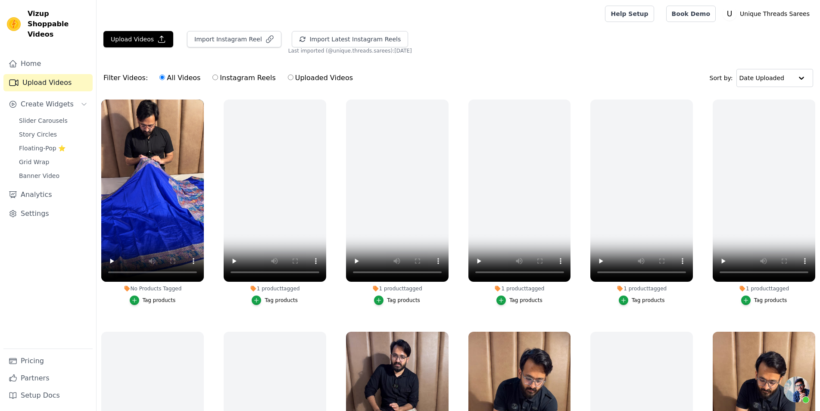
click at [160, 299] on div "Tag products" at bounding box center [159, 300] width 33 height 7
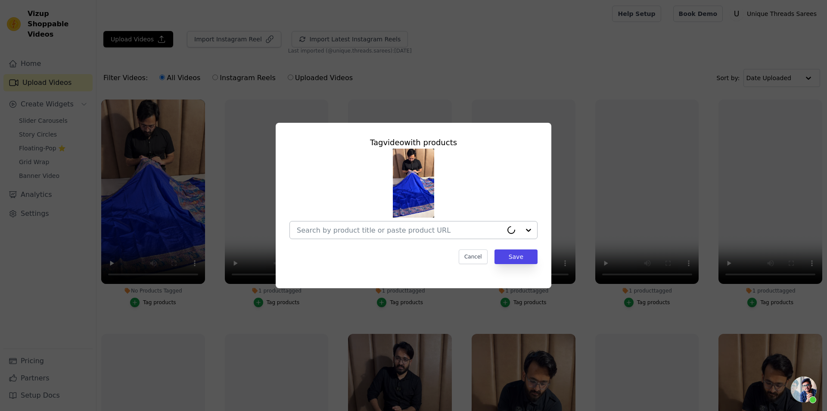
click at [461, 229] on input "No Products Tagged Tag video with products Cancel Save Tag products" at bounding box center [400, 230] width 206 height 8
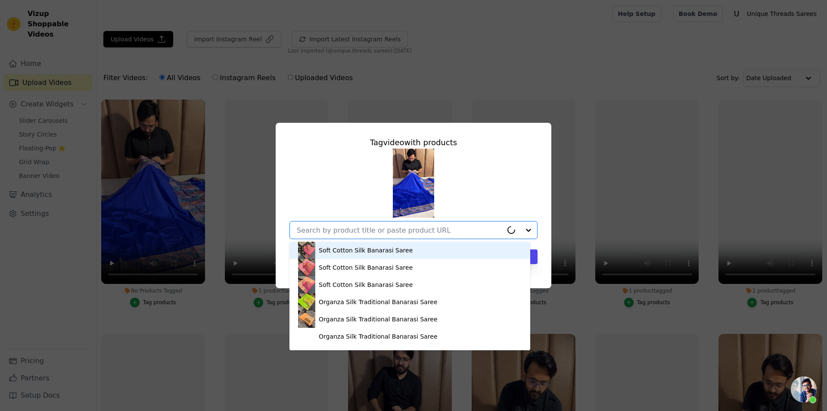
paste input "https://utsarees.in/collections/best-sellers/products/purple-banarasi-khaddi-bu…"
type input "https://utsarees.in/collections/best-sellers/products/purple-banarasi-khaddi-bu…"
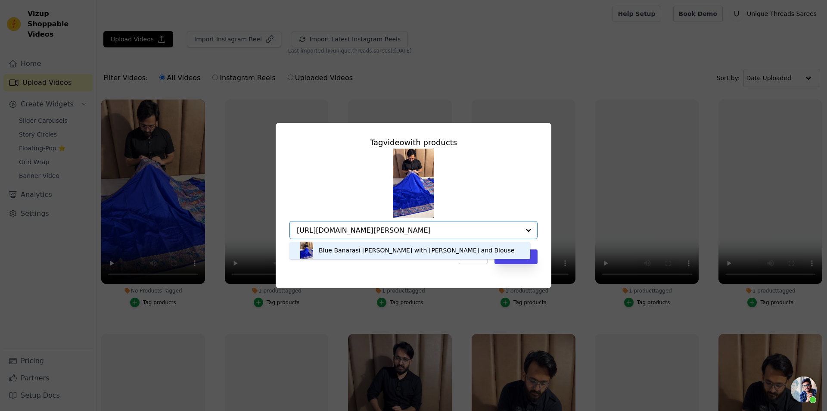
click at [354, 249] on div "Blue Banarasi Georgette Silk Saree with Rich Pallu and Blouse" at bounding box center [417, 250] width 196 height 9
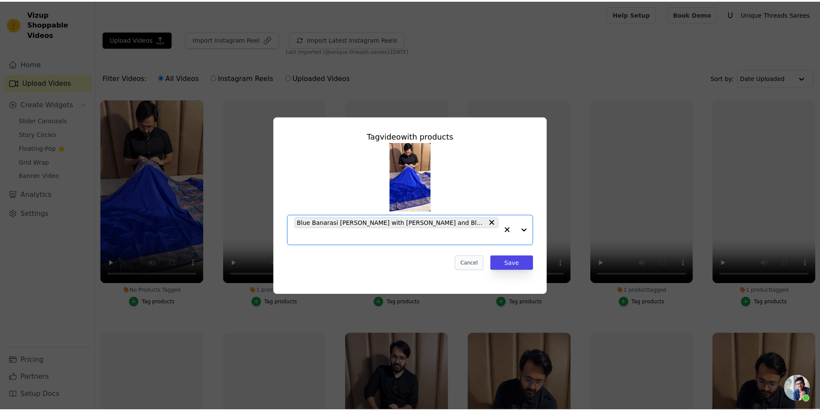
scroll to position [0, 0]
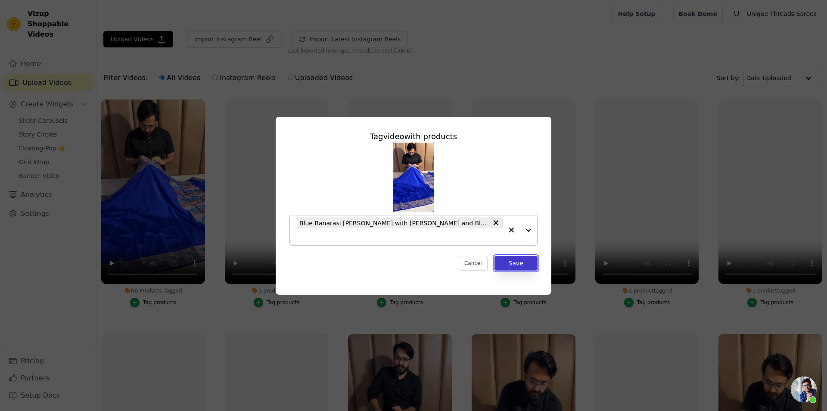
click at [522, 257] on button "Save" at bounding box center [516, 263] width 43 height 15
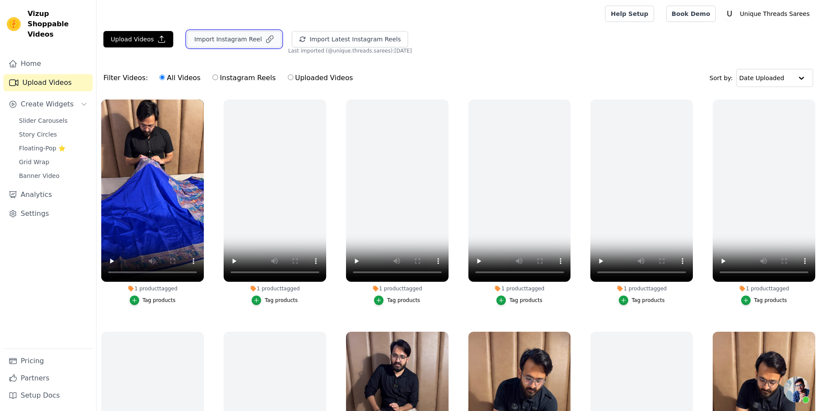
click at [215, 41] on button "Import Instagram Reel" at bounding box center [234, 39] width 94 height 16
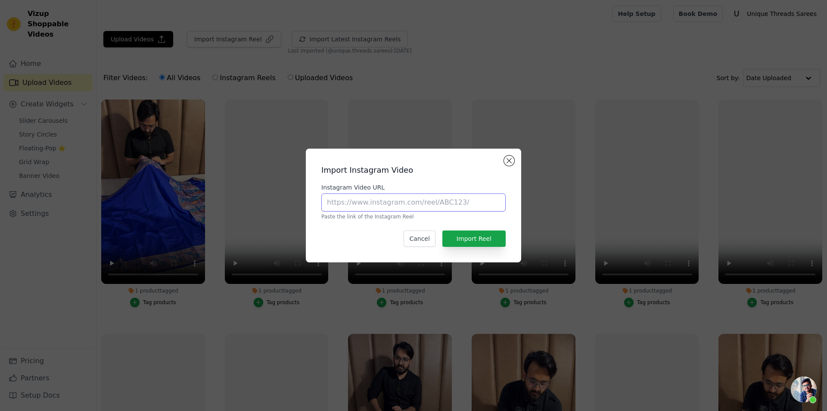
click at [407, 208] on input "Instagram Video URL" at bounding box center [413, 202] width 184 height 18
paste input "https://www.instagram.com/reel/C4nIMyGPA9X/?utm_source=ig_web_copy_link"
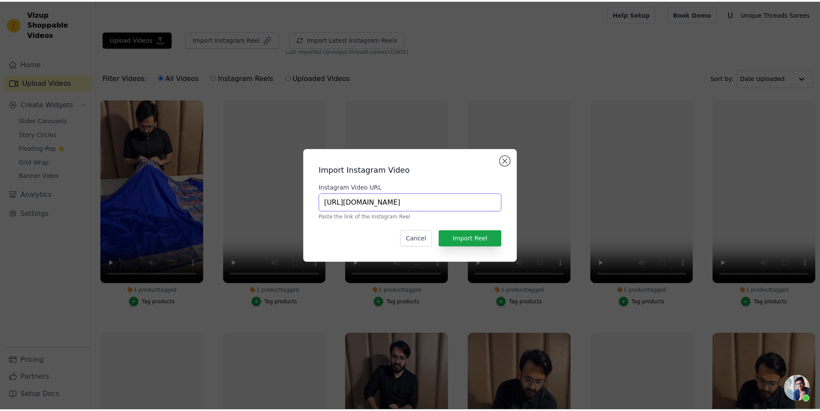
scroll to position [0, 69]
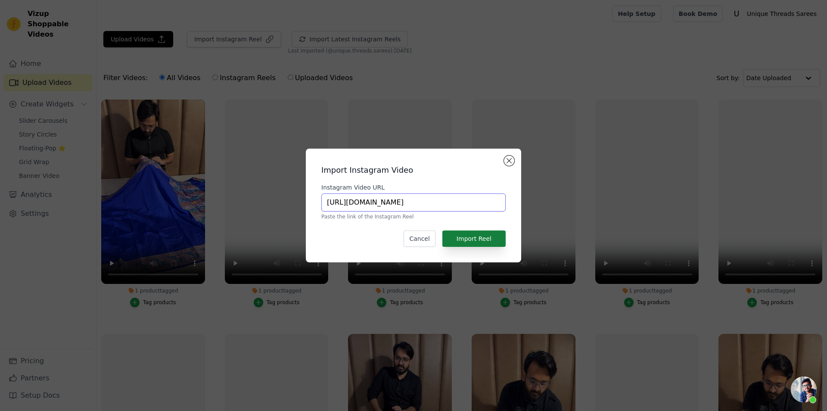
type input "https://www.instagram.com/reel/C4nIMyGPA9X/?utm_source=ig_web_copy_link"
click at [486, 236] on button "Import Reel" at bounding box center [473, 239] width 63 height 16
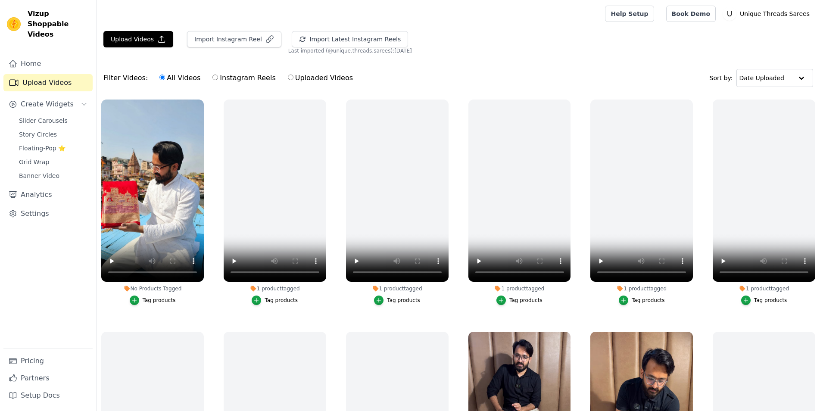
click at [165, 298] on div "Tag products" at bounding box center [159, 300] width 33 height 7
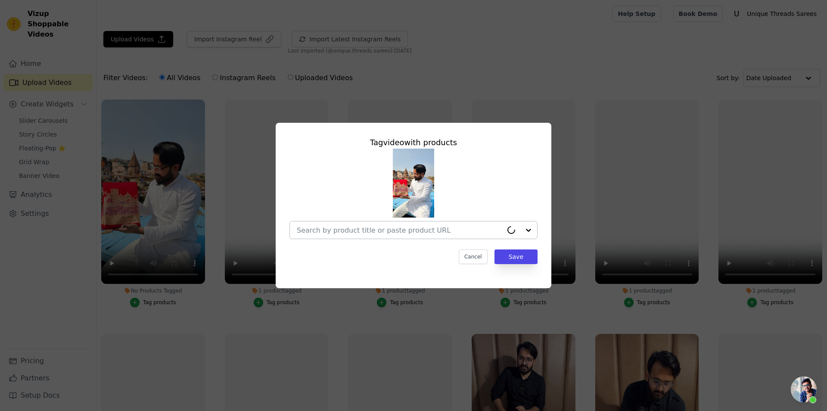
click at [373, 233] on input "No Products Tagged Tag video with products Cancel Save Tag products" at bounding box center [400, 230] width 206 height 8
paste input "[URL][DOMAIN_NAME][PERSON_NAME]"
type input "[URL][DOMAIN_NAME][PERSON_NAME]"
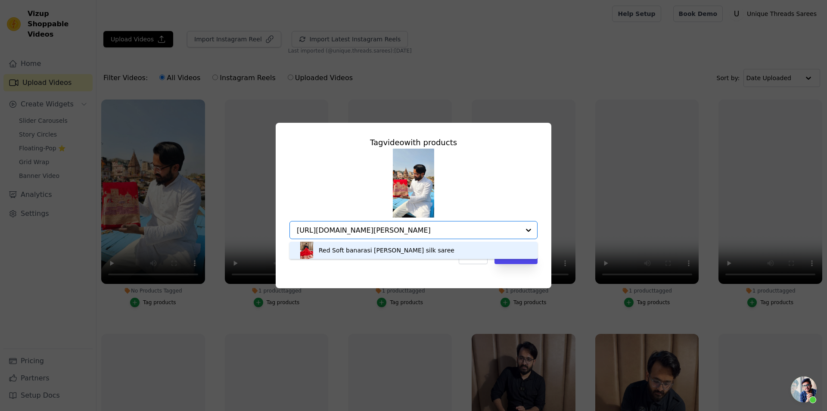
click at [365, 249] on div "Red Soft banarasi [PERSON_NAME] silk saree" at bounding box center [387, 250] width 136 height 9
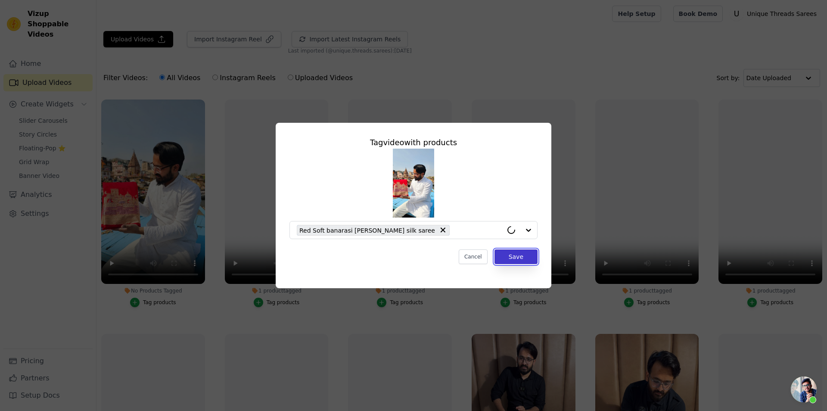
click at [523, 261] on button "Save" at bounding box center [516, 256] width 43 height 15
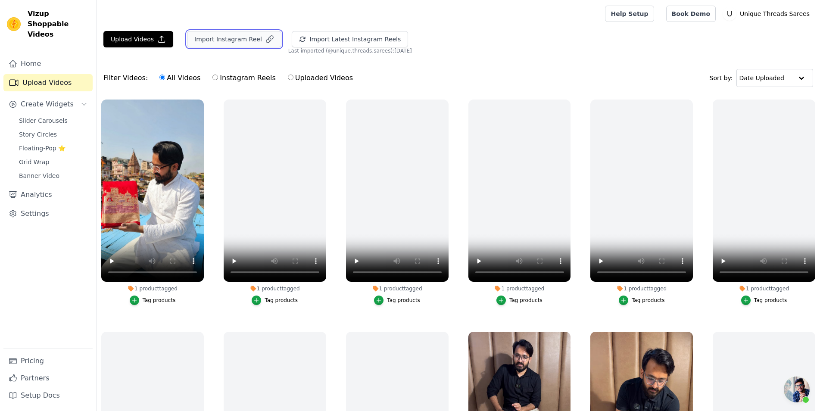
click at [231, 37] on button "Import Instagram Reel" at bounding box center [234, 39] width 94 height 16
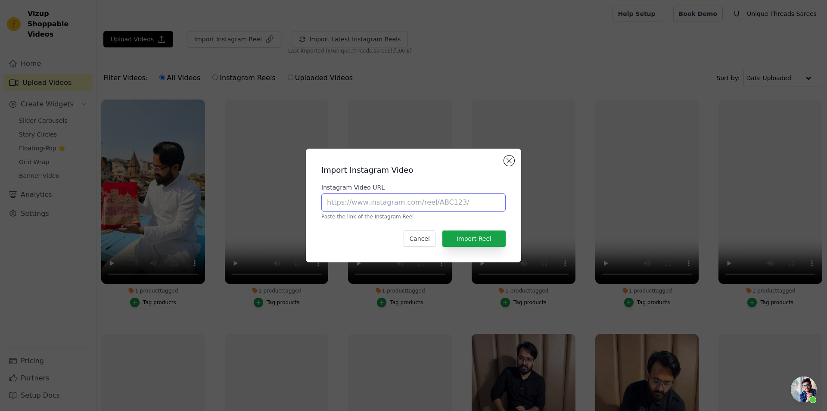
click at [403, 203] on input "Instagram Video URL" at bounding box center [413, 202] width 184 height 18
paste input "[URL][DOMAIN_NAME]"
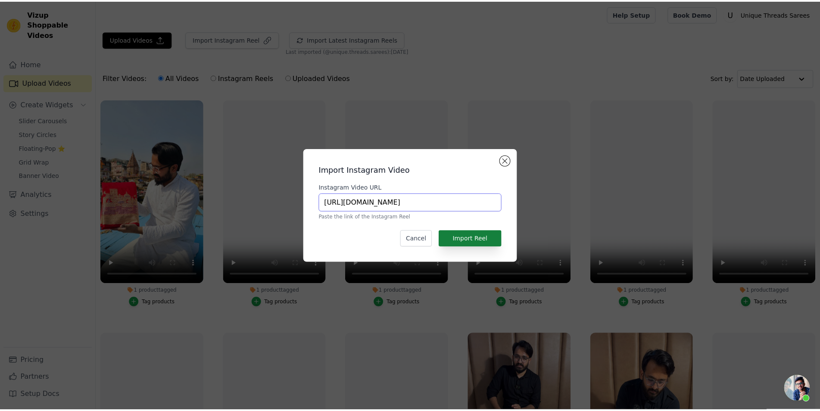
scroll to position [0, 68]
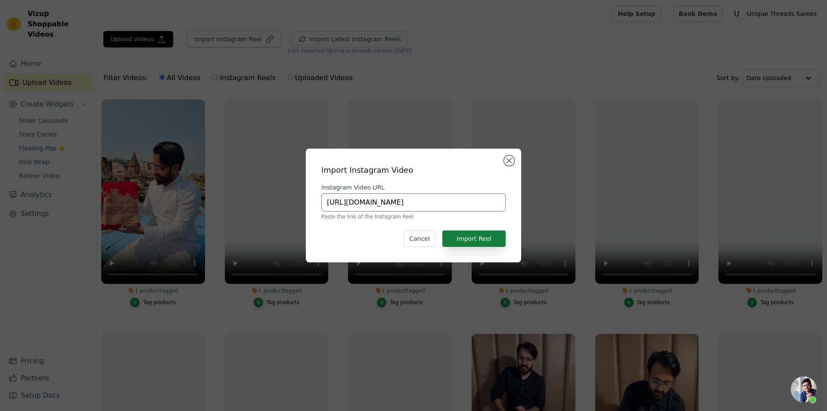
type input "[URL][DOMAIN_NAME]"
click at [484, 241] on button "Import Reel" at bounding box center [473, 239] width 63 height 16
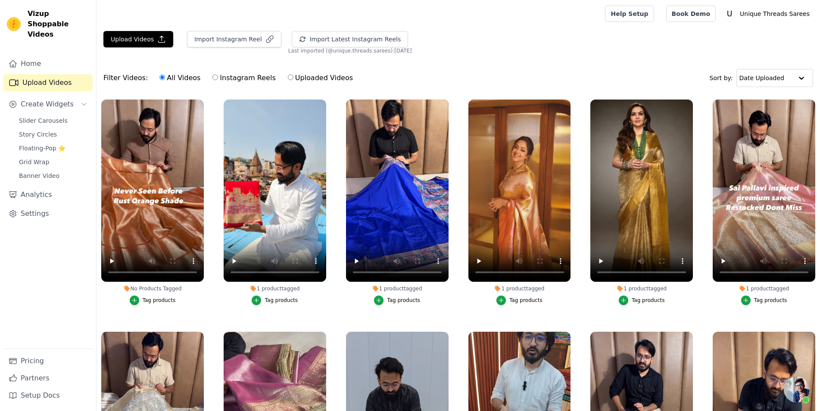
click at [168, 298] on div "Tag products" at bounding box center [159, 300] width 33 height 7
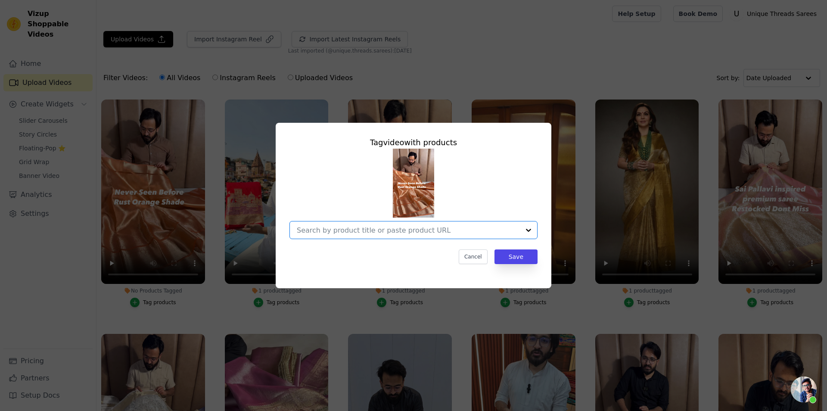
click at [308, 232] on input "No Products Tagged Tag video with products Option undefined, selected. Select i…" at bounding box center [408, 230] width 223 height 8
paste input "[URL][DOMAIN_NAME]"
type input "[URL][DOMAIN_NAME]"
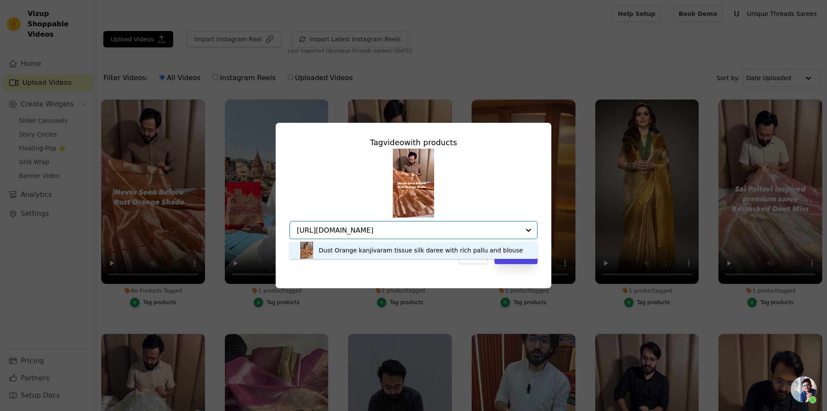
click at [347, 249] on div "Dust Orange kanjivaram tissue silk daree with rich pallu and blouse" at bounding box center [421, 250] width 204 height 9
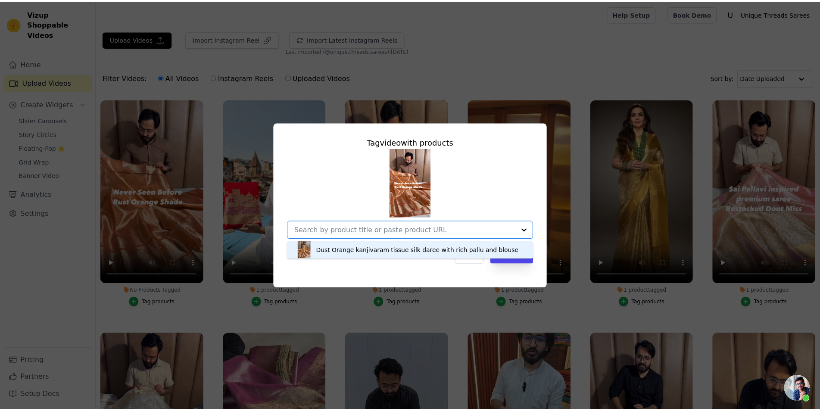
scroll to position [0, 0]
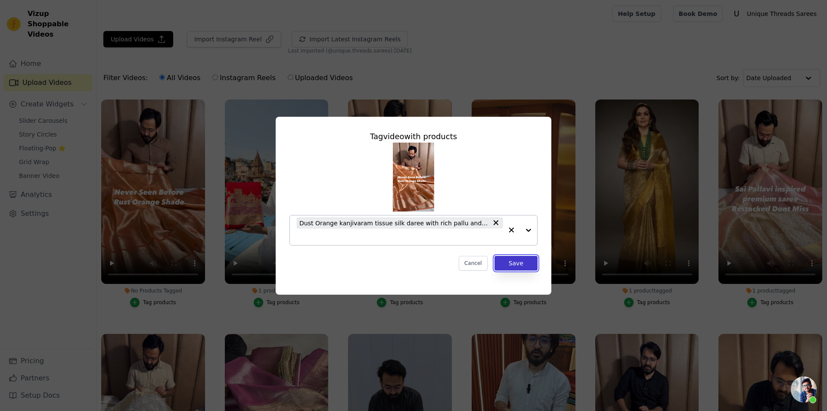
click at [510, 261] on button "Save" at bounding box center [516, 263] width 43 height 15
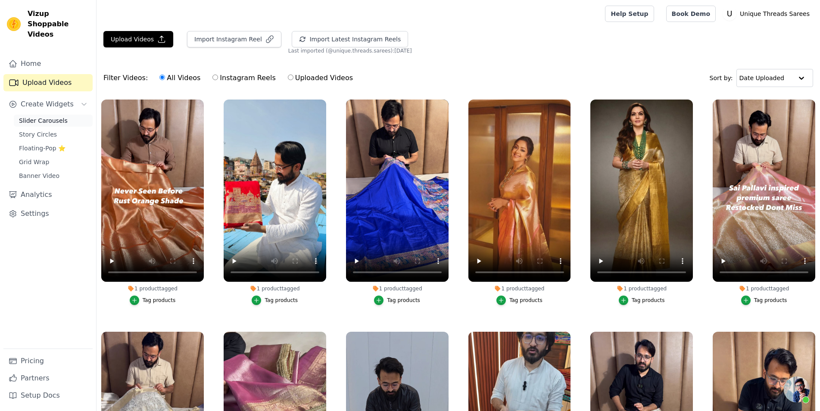
click at [54, 116] on span "Slider Carousels" at bounding box center [43, 120] width 49 height 9
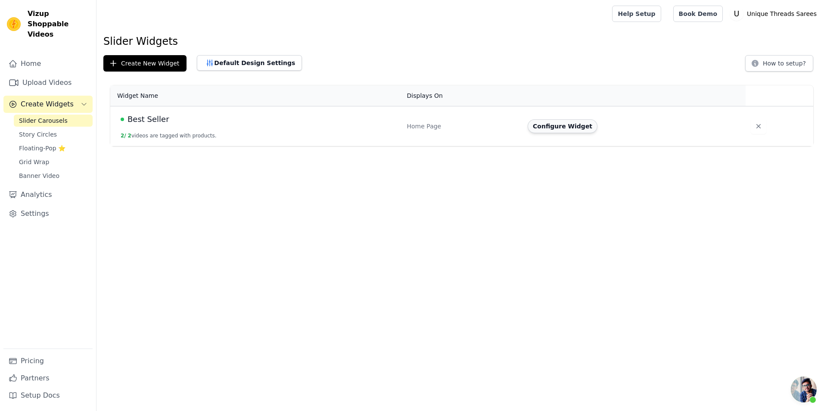
click at [548, 128] on button "Configure Widget" at bounding box center [563, 126] width 70 height 14
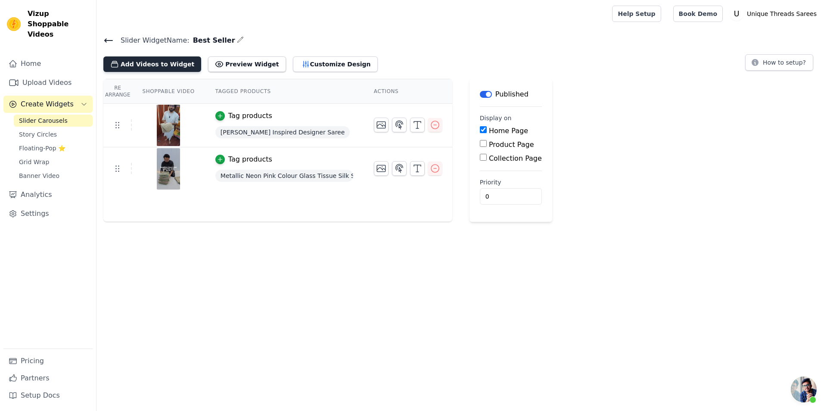
click at [154, 67] on button "Add Videos to Widget" at bounding box center [152, 64] width 98 height 16
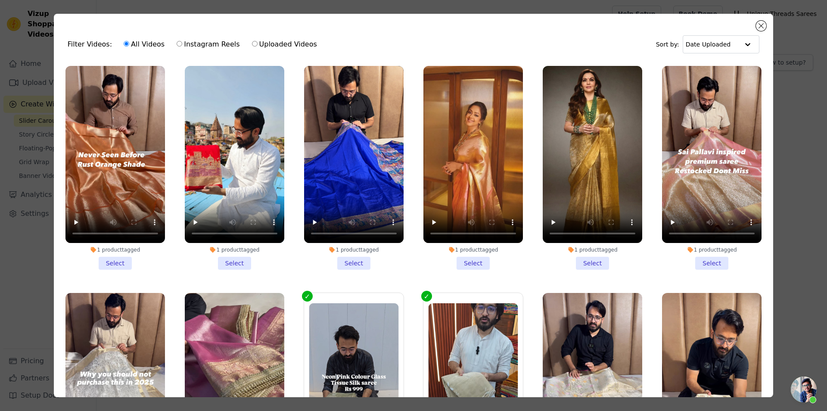
click at [123, 257] on li "1 product tagged Select" at bounding box center [115, 168] width 100 height 204
click at [0, 0] on input "1 product tagged Select" at bounding box center [0, 0] width 0 height 0
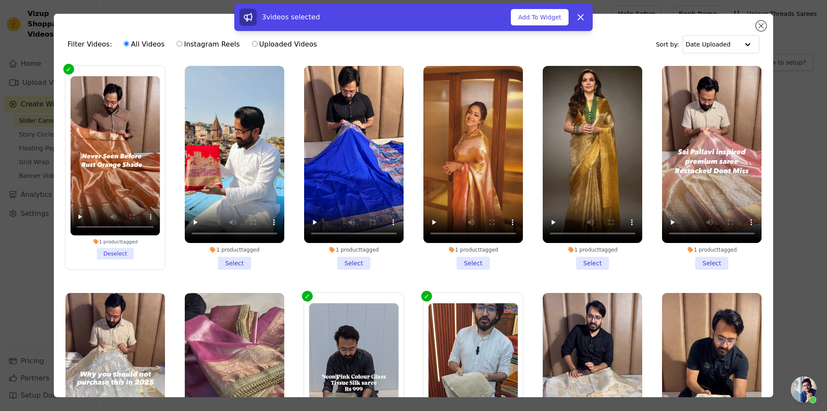
click at [235, 257] on li "1 product tagged Select" at bounding box center [235, 168] width 100 height 204
click at [0, 0] on input "1 product tagged Select" at bounding box center [0, 0] width 0 height 0
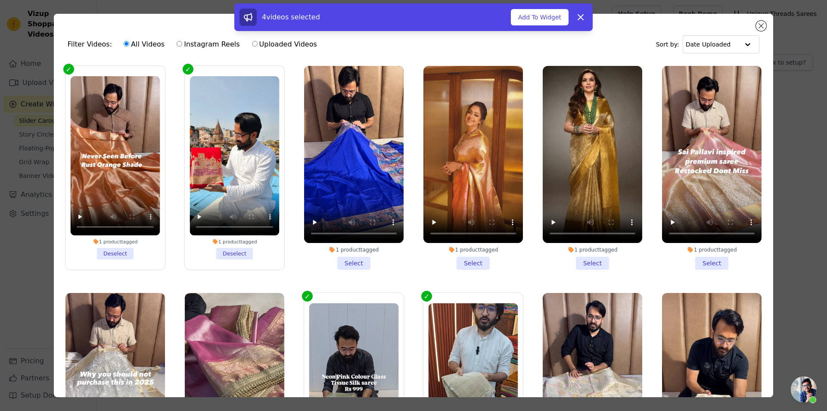
click at [333, 256] on li "1 product tagged Select" at bounding box center [354, 168] width 100 height 204
click at [0, 0] on input "1 product tagged Select" at bounding box center [0, 0] width 0 height 0
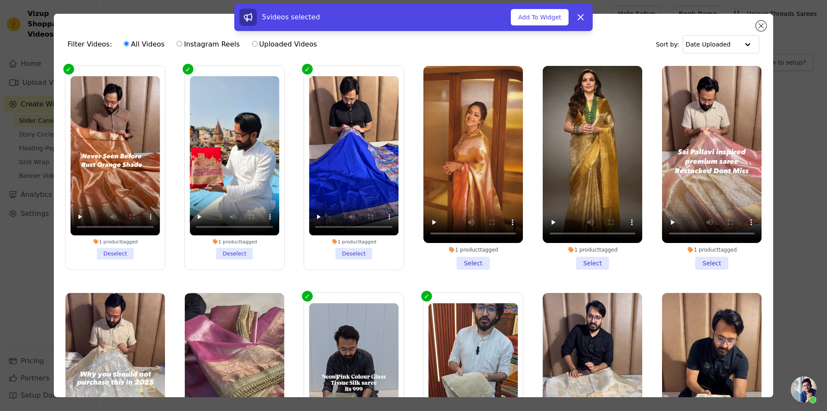
click at [451, 258] on li "1 product tagged Select" at bounding box center [474, 168] width 100 height 204
click at [0, 0] on input "1 product tagged Select" at bounding box center [0, 0] width 0 height 0
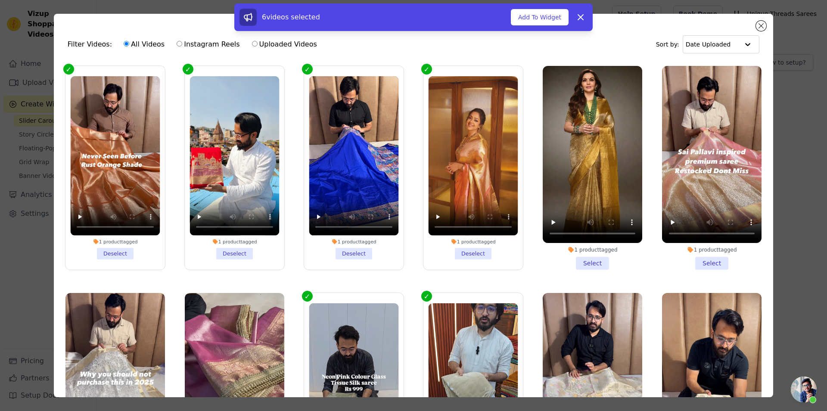
click at [568, 259] on li "1 product tagged Select" at bounding box center [593, 168] width 100 height 204
click at [0, 0] on input "1 product tagged Select" at bounding box center [0, 0] width 0 height 0
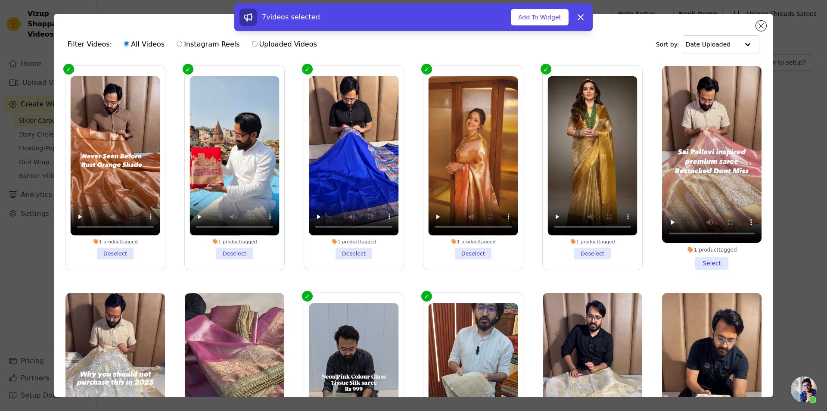
click at [689, 261] on li "1 product tagged Select" at bounding box center [712, 168] width 100 height 204
click at [0, 0] on input "1 product tagged Select" at bounding box center [0, 0] width 0 height 0
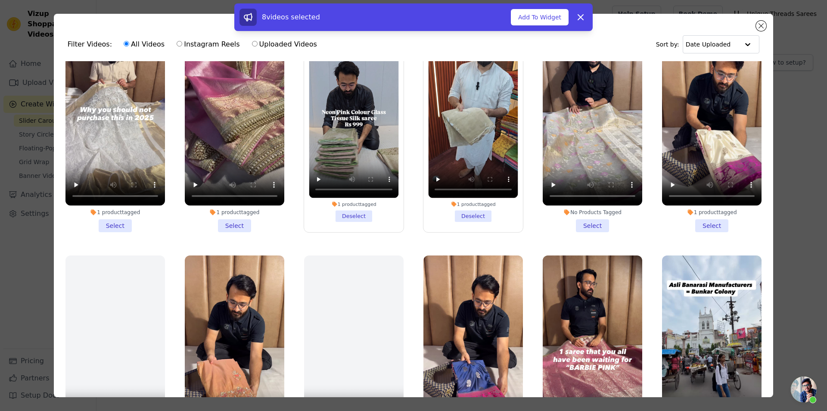
scroll to position [271, 0]
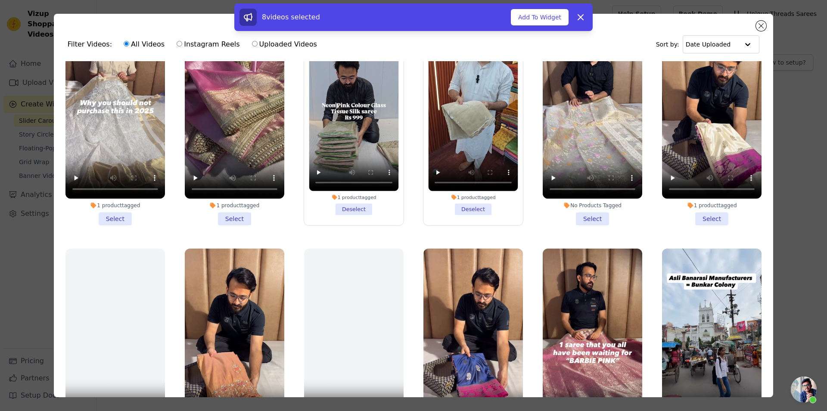
click at [227, 211] on li "1 product tagged Select" at bounding box center [235, 124] width 100 height 204
click at [0, 0] on input "1 product tagged Select" at bounding box center [0, 0] width 0 height 0
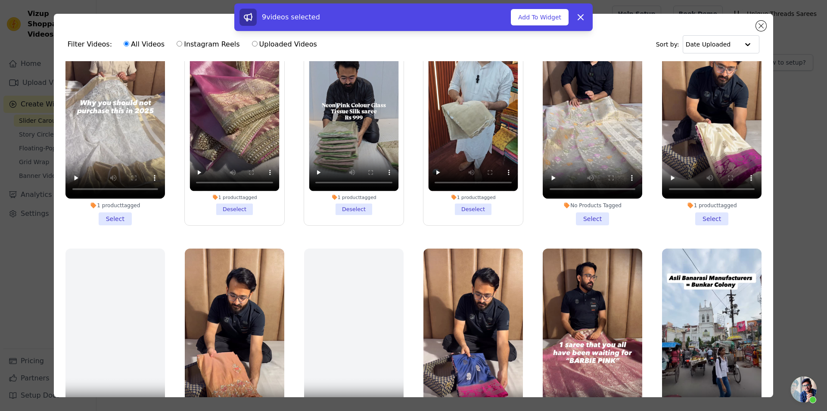
click at [117, 205] on li "1 product tagged Select" at bounding box center [115, 124] width 100 height 204
click at [0, 0] on input "1 product tagged Select" at bounding box center [0, 0] width 0 height 0
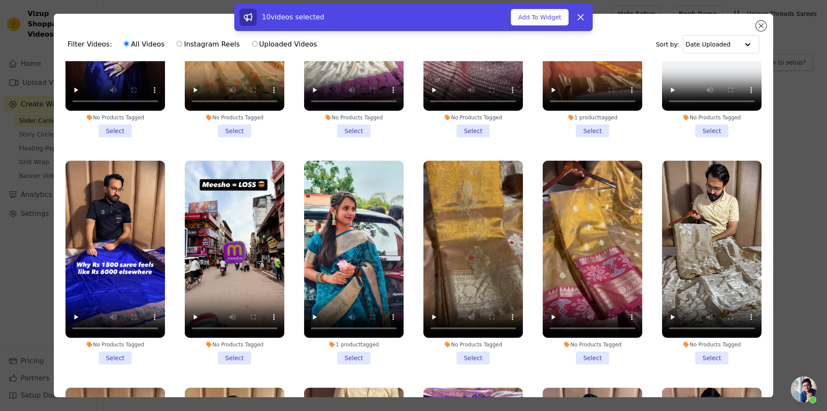
scroll to position [814, 0]
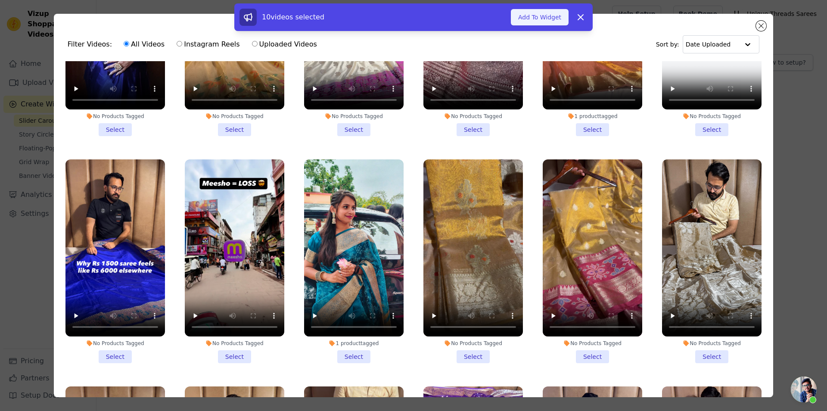
click at [539, 16] on button "Add To Widget" at bounding box center [540, 17] width 58 height 16
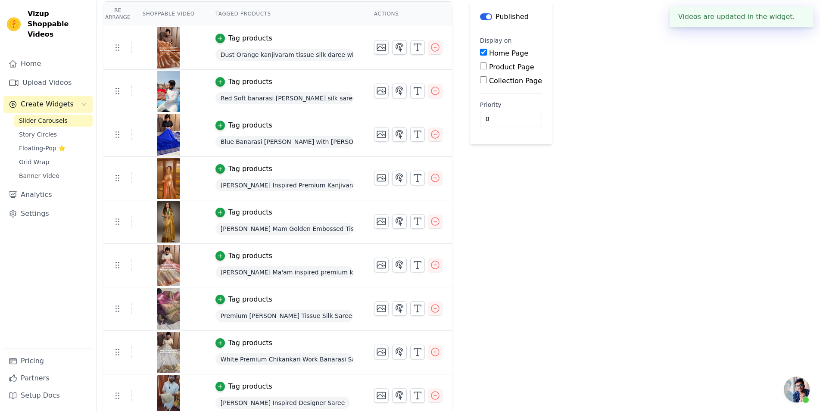
scroll to position [128, 0]
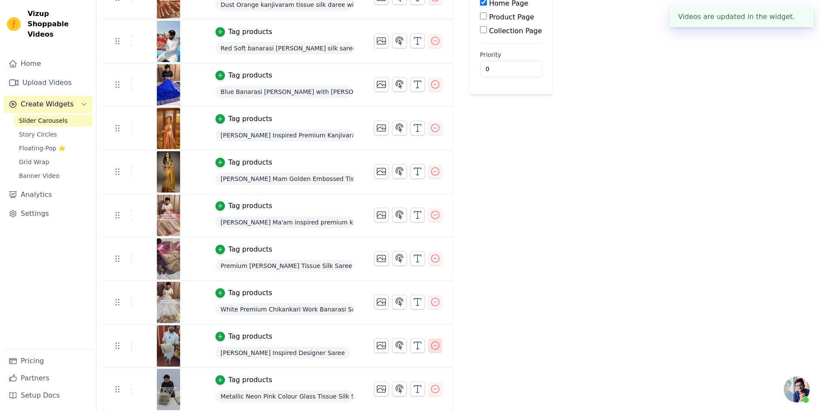
click at [430, 344] on icon "button" at bounding box center [435, 345] width 10 height 10
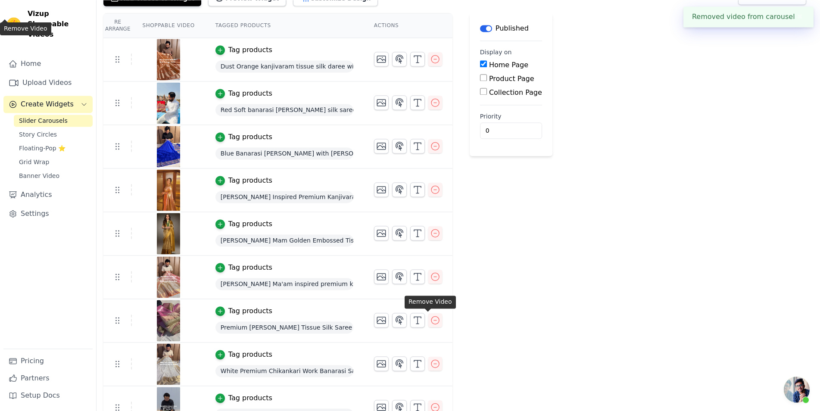
scroll to position [84, 0]
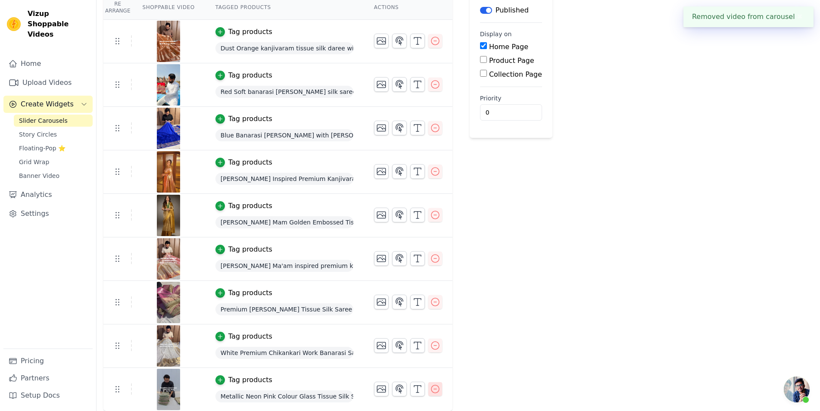
click at [430, 384] on icon "button" at bounding box center [435, 389] width 10 height 10
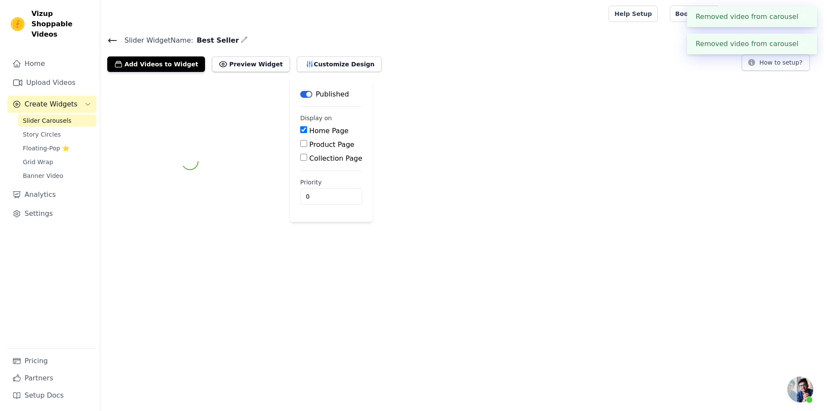
scroll to position [0, 0]
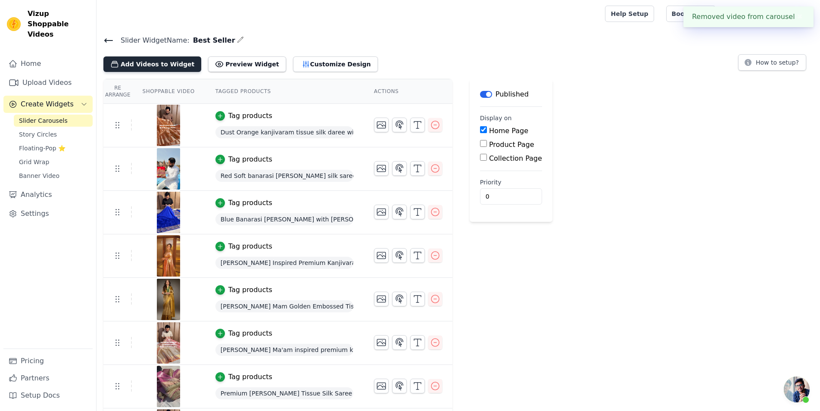
click at [168, 61] on button "Add Videos to Widget" at bounding box center [152, 64] width 98 height 16
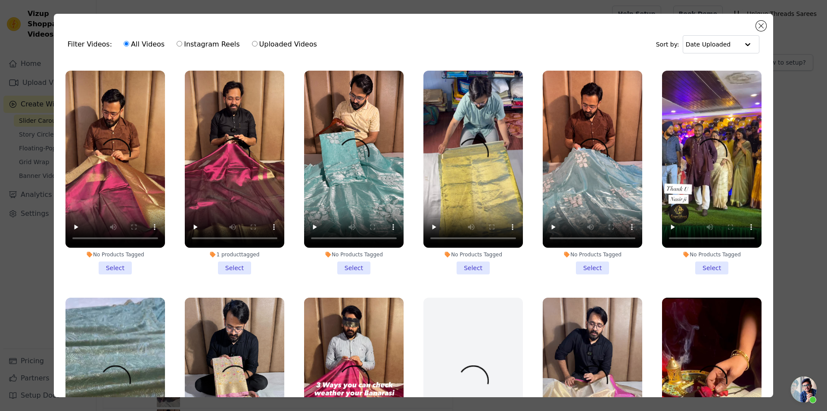
scroll to position [1086, 0]
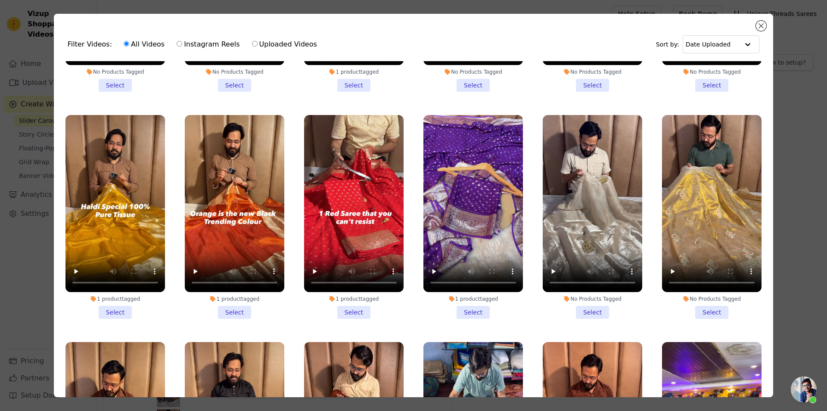
click at [231, 289] on li "1 product tagged Select" at bounding box center [235, 217] width 100 height 204
click at [0, 0] on input "1 product tagged Select" at bounding box center [0, 0] width 0 height 0
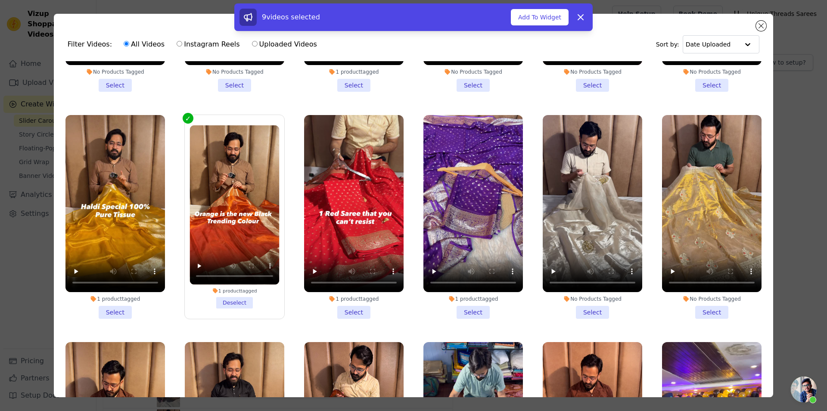
click at [231, 287] on li "1 product tagged Deselect" at bounding box center [235, 216] width 90 height 183
click at [0, 0] on input "1 product tagged Deselect" at bounding box center [0, 0] width 0 height 0
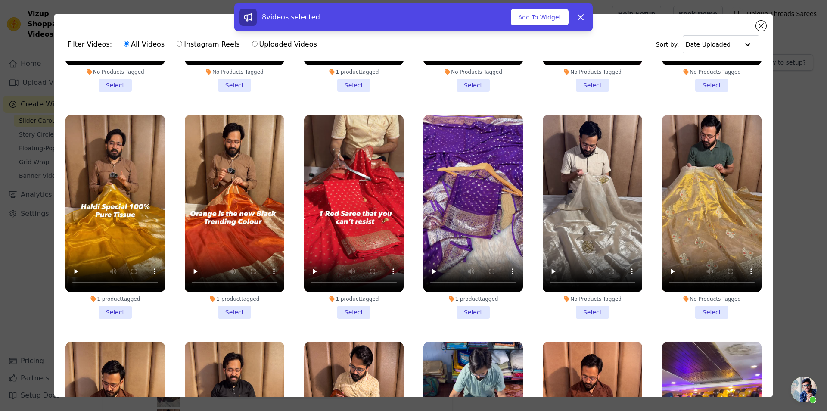
click at [117, 289] on li "1 product tagged Select" at bounding box center [115, 217] width 100 height 204
click at [0, 0] on input "1 product tagged Select" at bounding box center [0, 0] width 0 height 0
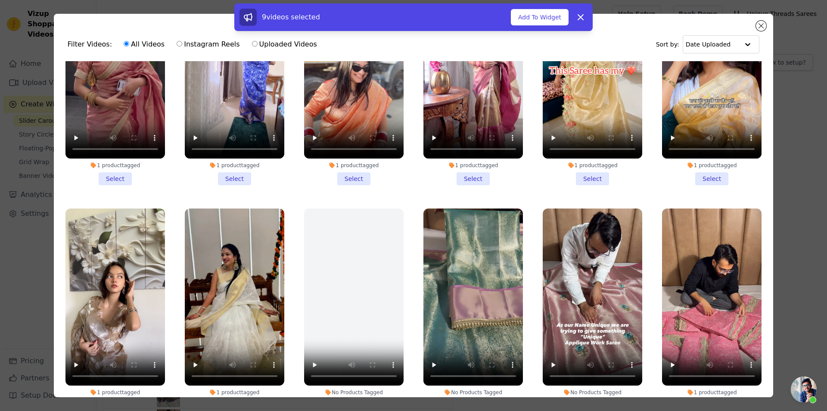
scroll to position [2172, 0]
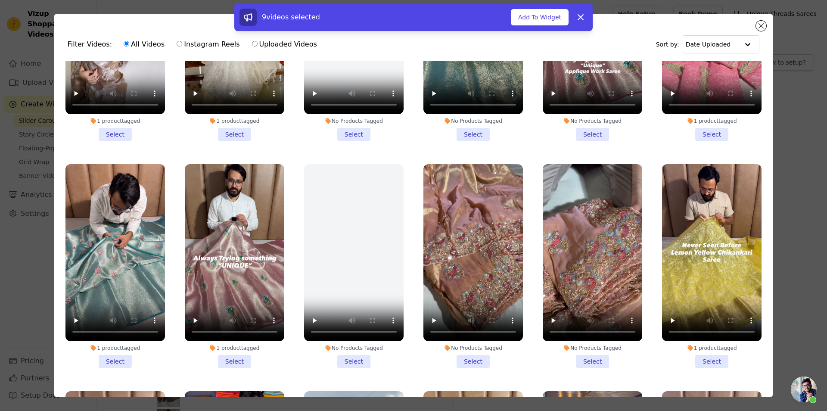
click at [701, 93] on li "1 product tagged Select" at bounding box center [712, 39] width 100 height 204
click at [0, 0] on input "1 product tagged Select" at bounding box center [0, 0] width 0 height 0
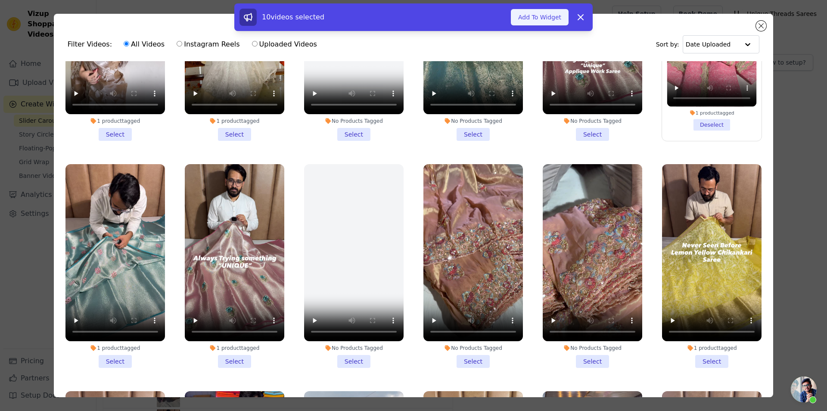
click at [548, 21] on button "Add To Widget" at bounding box center [540, 17] width 58 height 16
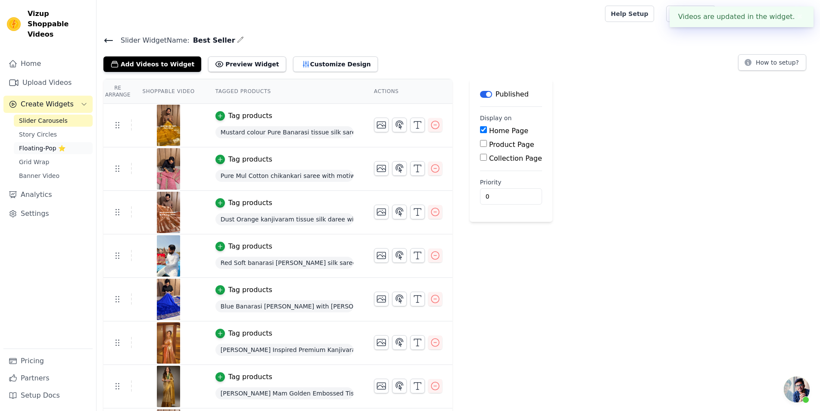
click at [61, 144] on span "Floating-Pop ⭐" at bounding box center [42, 148] width 47 height 9
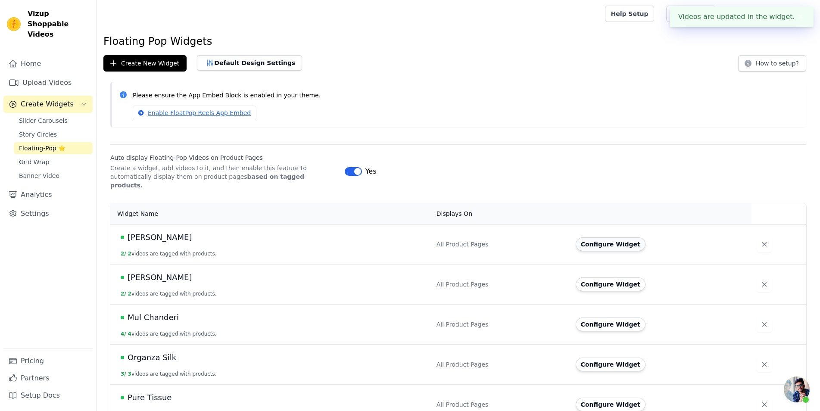
click at [581, 237] on button "Configure Widget" at bounding box center [611, 244] width 70 height 14
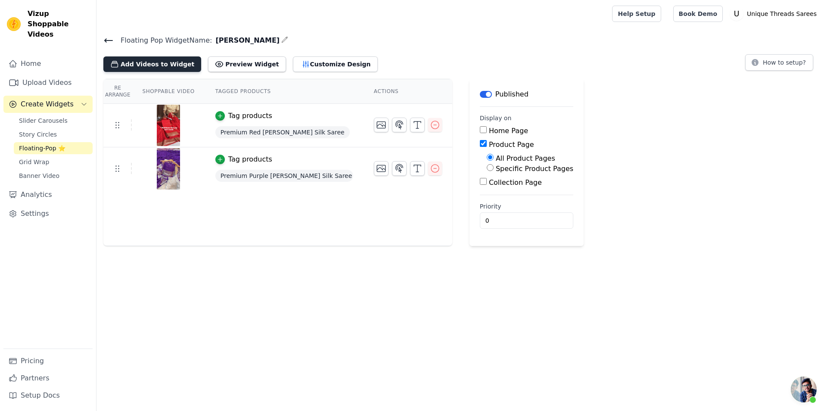
click at [155, 61] on button "Add Videos to Widget" at bounding box center [152, 64] width 98 height 16
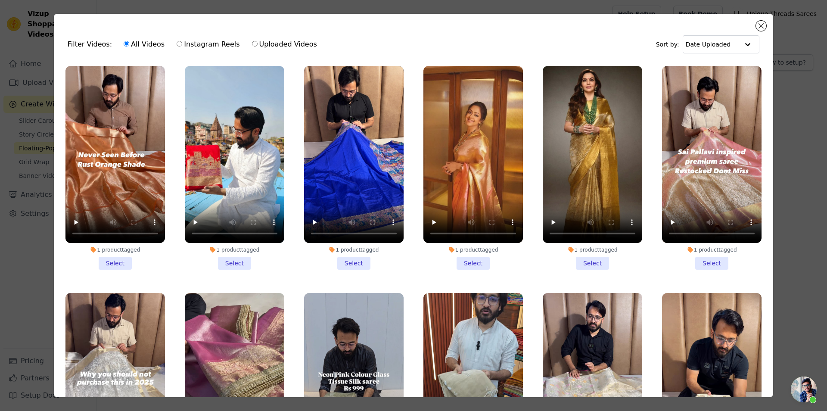
click at [236, 250] on div "1 product tagged" at bounding box center [235, 249] width 100 height 7
click at [0, 0] on input "1 product tagged Select" at bounding box center [0, 0] width 0 height 0
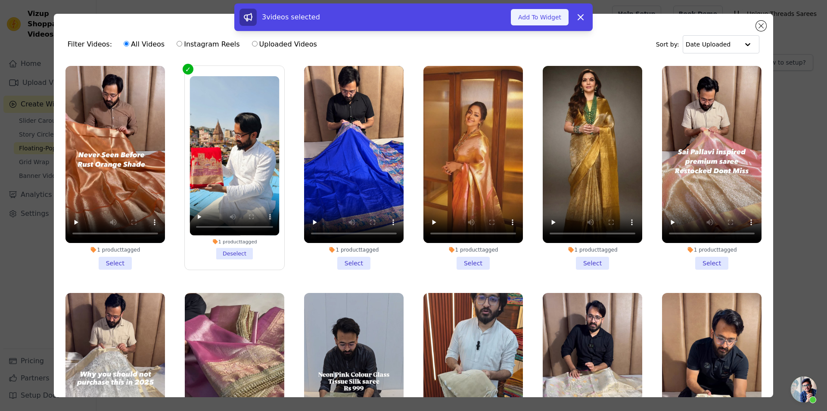
click at [533, 18] on button "Add To Widget" at bounding box center [540, 17] width 58 height 16
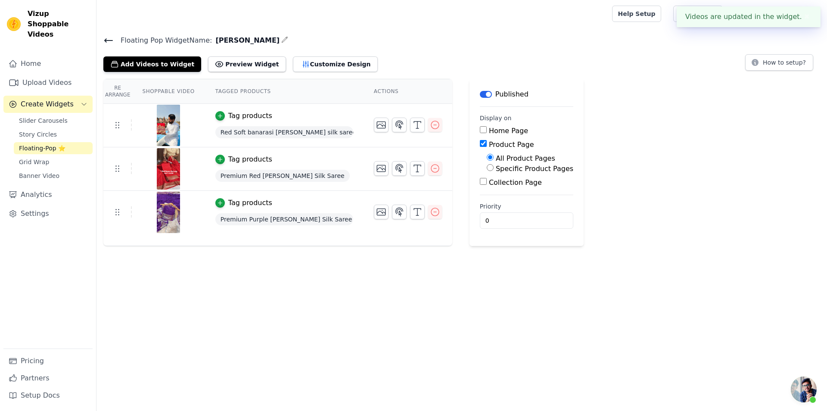
click at [109, 38] on icon at bounding box center [108, 40] width 10 height 10
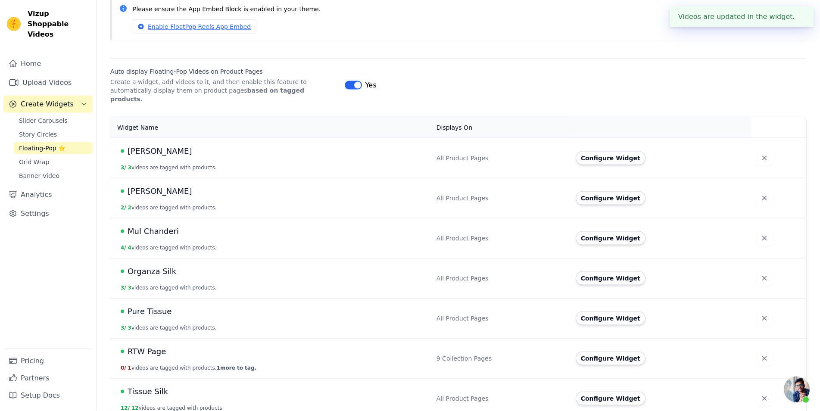
scroll to position [88, 0]
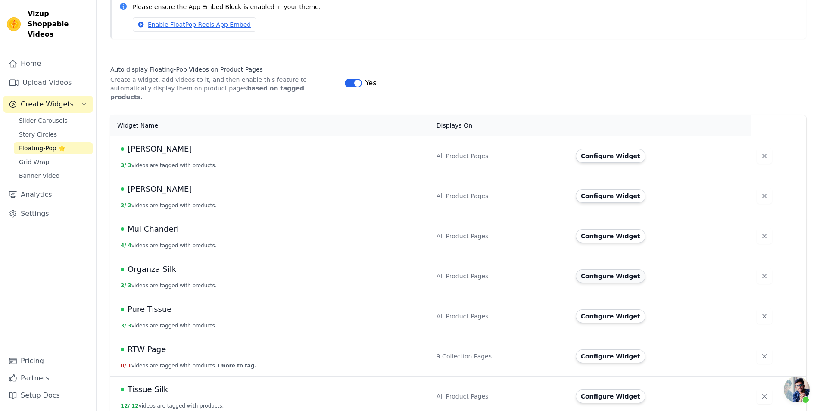
click at [612, 269] on button "Configure Widget" at bounding box center [611, 276] width 70 height 14
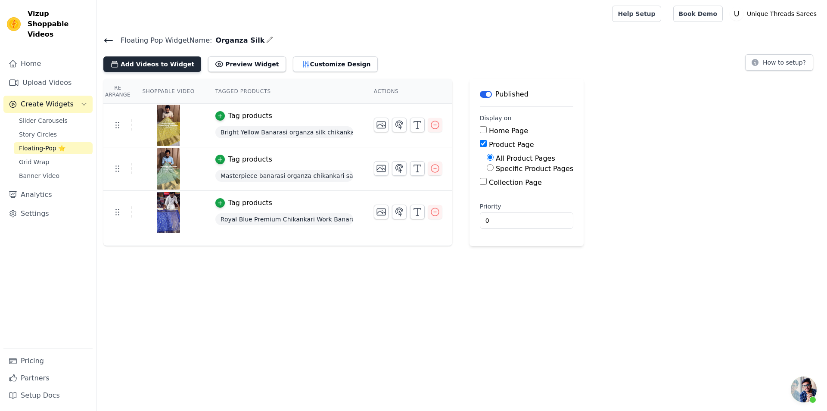
click at [159, 68] on button "Add Videos to Widget" at bounding box center [152, 64] width 98 height 16
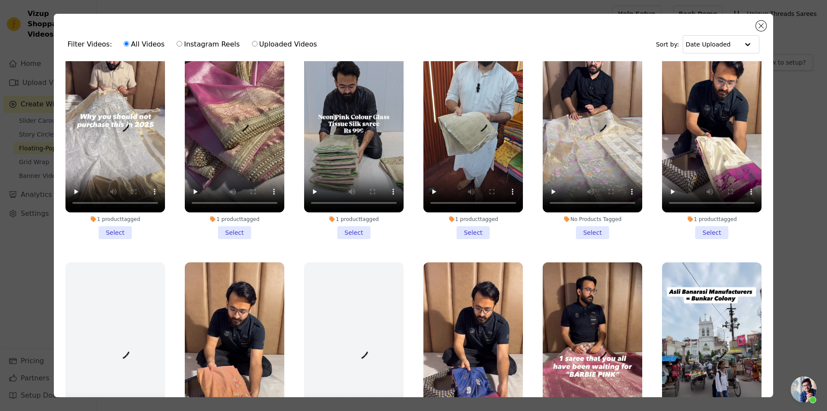
scroll to position [271, 0]
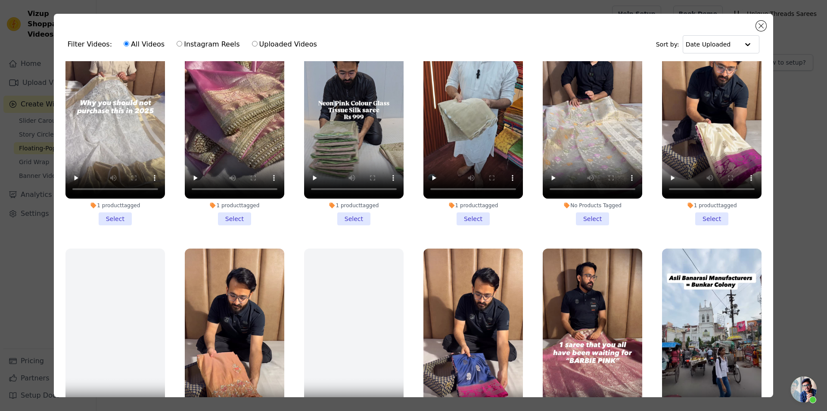
click at [130, 212] on li "1 product tagged Select" at bounding box center [115, 124] width 100 height 204
click at [0, 0] on input "1 product tagged Select" at bounding box center [0, 0] width 0 height 0
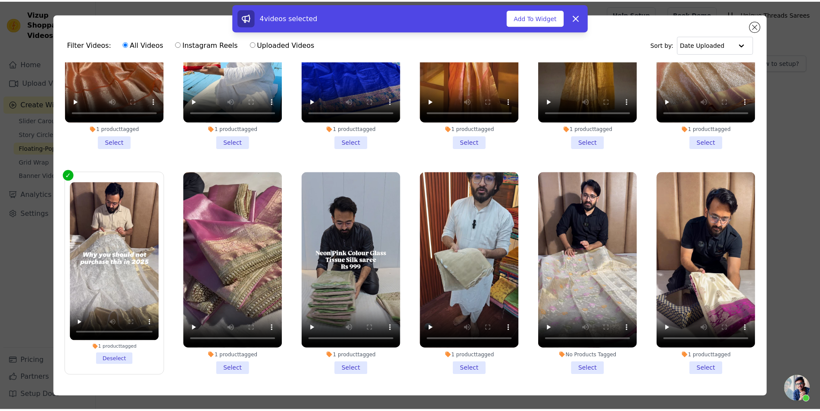
scroll to position [0, 0]
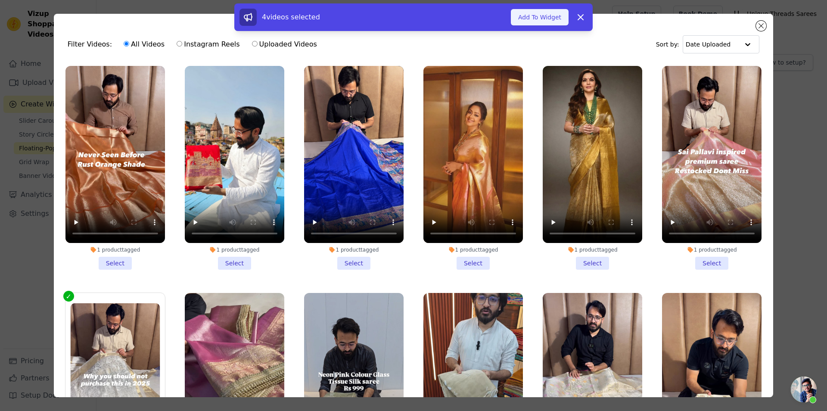
click at [539, 21] on button "Add To Widget" at bounding box center [540, 17] width 58 height 16
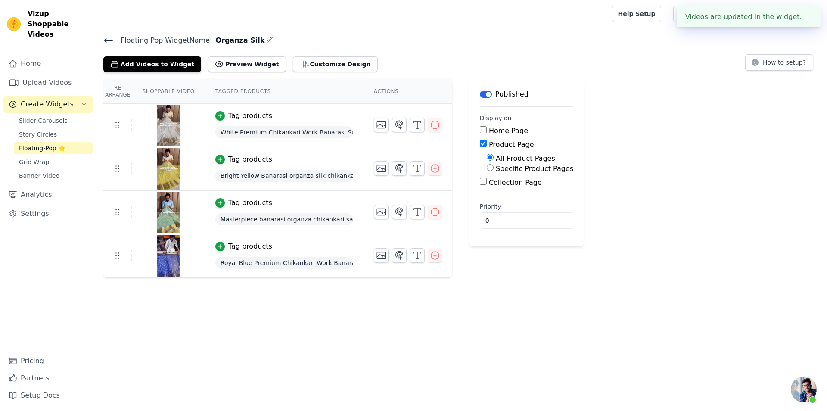
click at [111, 42] on icon at bounding box center [108, 40] width 10 height 10
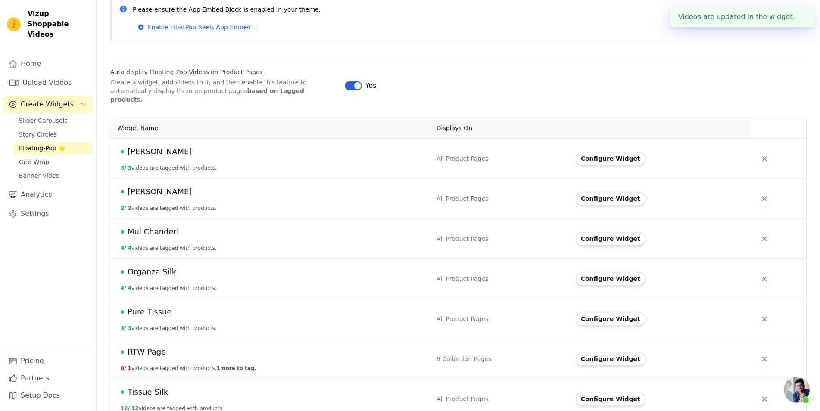
scroll to position [88, 0]
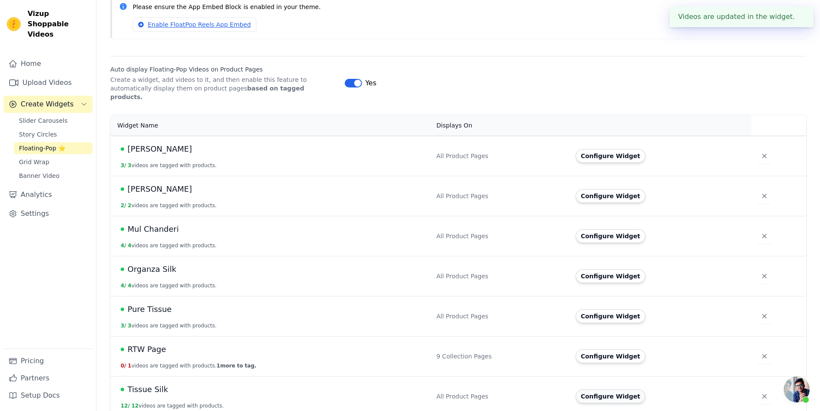
click at [605, 389] on button "Configure Widget" at bounding box center [611, 396] width 70 height 14
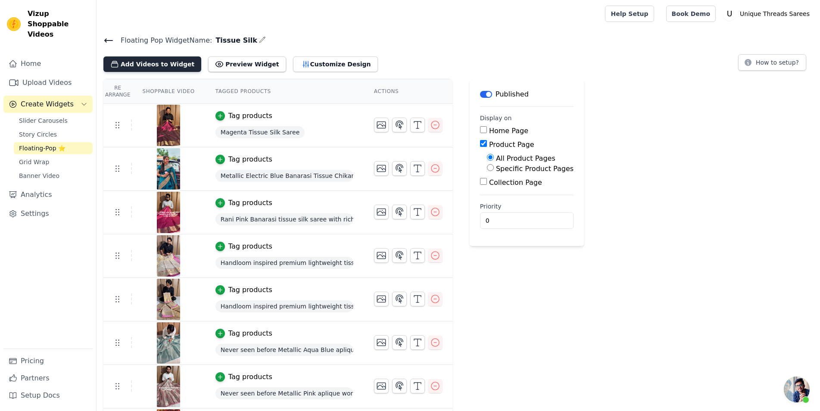
click at [172, 62] on button "Add Videos to Widget" at bounding box center [152, 64] width 98 height 16
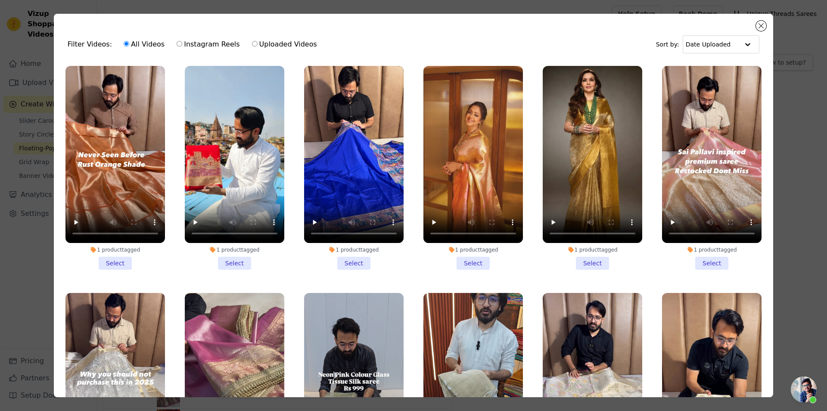
click at [118, 255] on li "1 product tagged Select" at bounding box center [115, 168] width 100 height 204
click at [0, 0] on input "1 product tagged Select" at bounding box center [0, 0] width 0 height 0
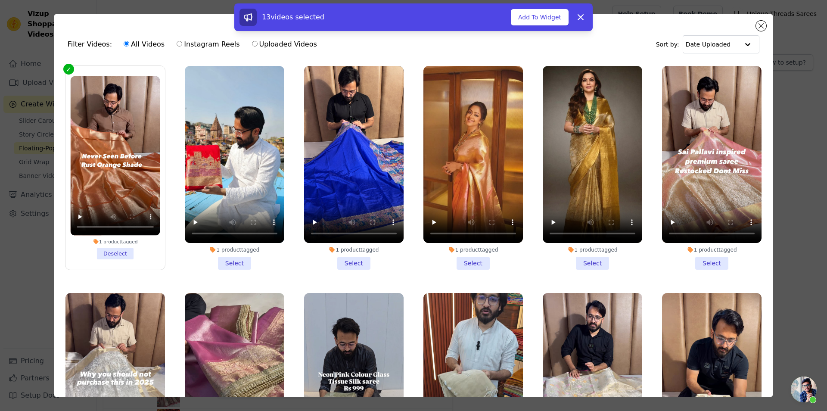
click at [461, 261] on li "1 product tagged Select" at bounding box center [474, 168] width 100 height 204
click at [0, 0] on input "1 product tagged Select" at bounding box center [0, 0] width 0 height 0
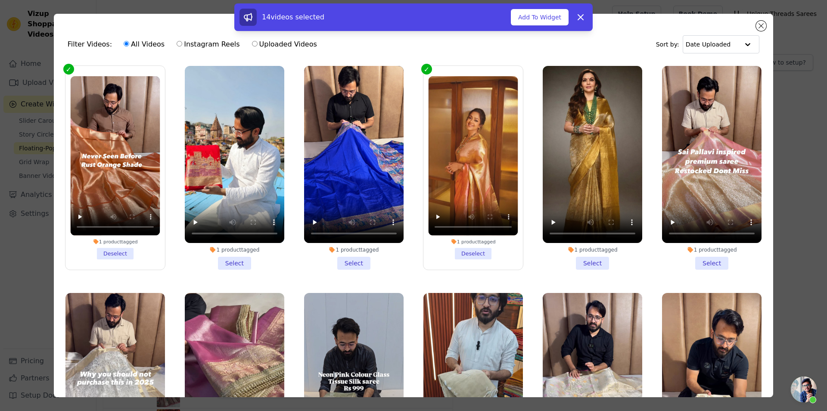
click at [572, 259] on li "1 product tagged Select" at bounding box center [593, 168] width 100 height 204
click at [0, 0] on input "1 product tagged Select" at bounding box center [0, 0] width 0 height 0
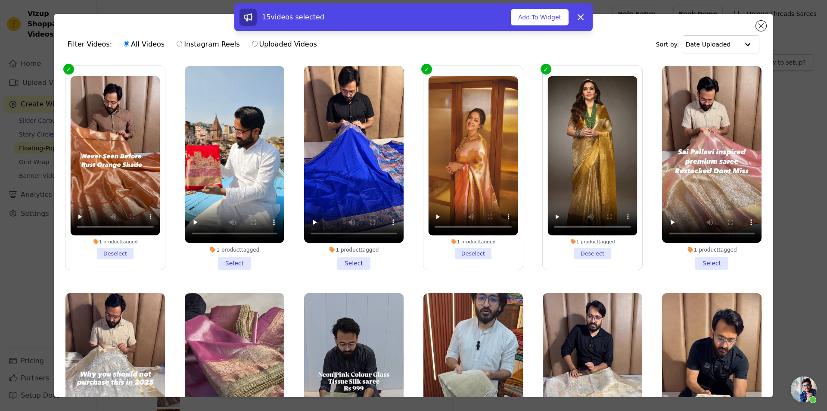
click at [707, 262] on li "1 product tagged Select" at bounding box center [712, 168] width 100 height 204
click at [0, 0] on input "1 product tagged Select" at bounding box center [0, 0] width 0 height 0
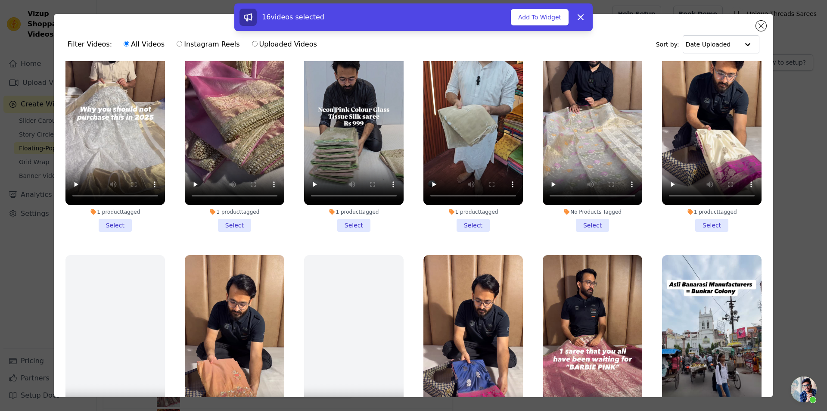
scroll to position [271, 0]
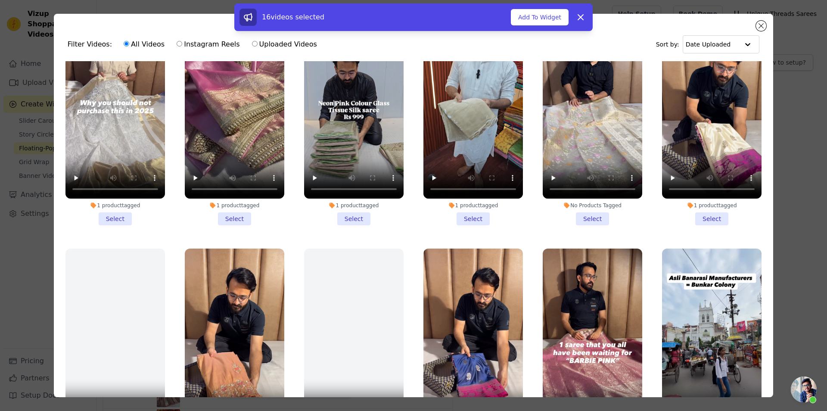
click at [236, 209] on li "1 product tagged Select" at bounding box center [235, 124] width 100 height 204
click at [0, 0] on input "1 product tagged Select" at bounding box center [0, 0] width 0 height 0
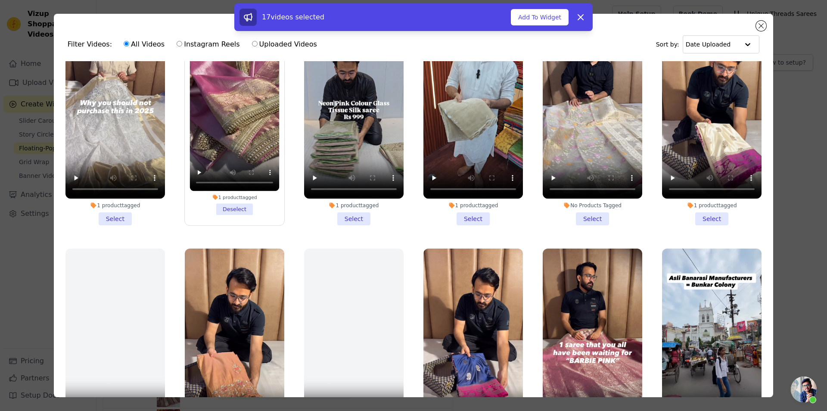
click at [358, 209] on li "1 product tagged Select" at bounding box center [354, 124] width 100 height 204
click at [0, 0] on input "1 product tagged Select" at bounding box center [0, 0] width 0 height 0
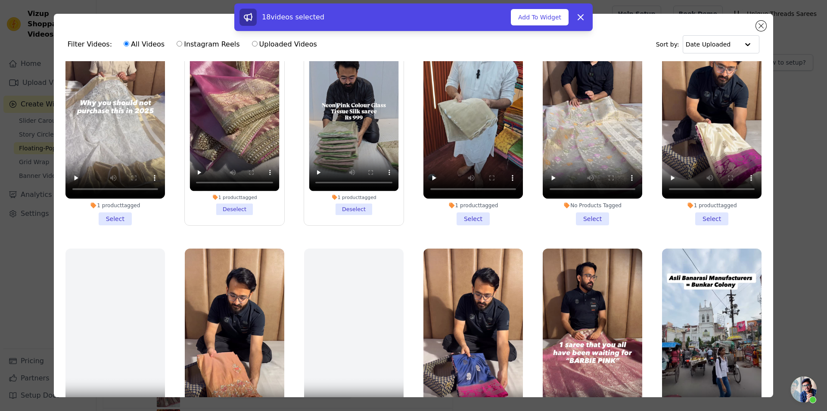
click at [465, 209] on li "1 product tagged Select" at bounding box center [474, 124] width 100 height 204
click at [0, 0] on input "1 product tagged Select" at bounding box center [0, 0] width 0 height 0
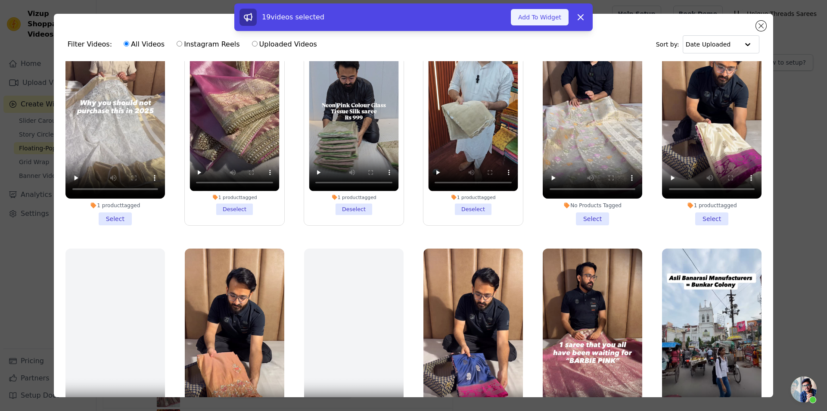
click at [536, 22] on button "Add To Widget" at bounding box center [540, 17] width 58 height 16
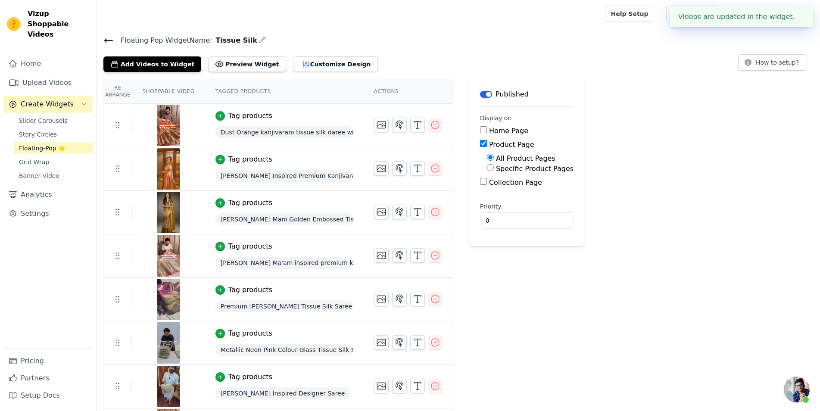
click at [112, 40] on icon at bounding box center [109, 40] width 8 height 3
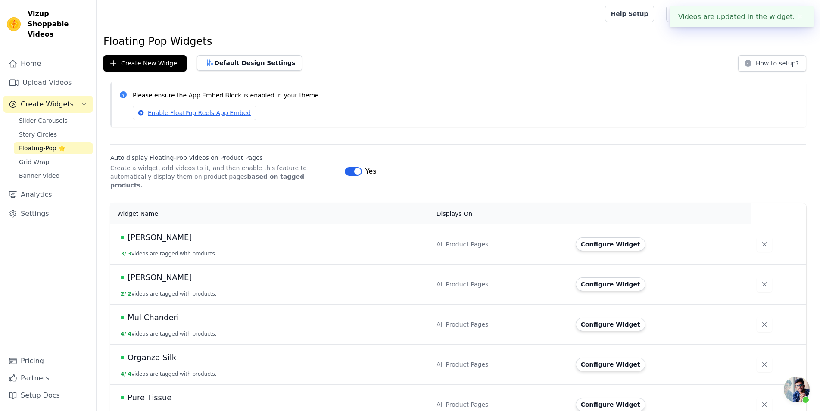
scroll to position [88, 0]
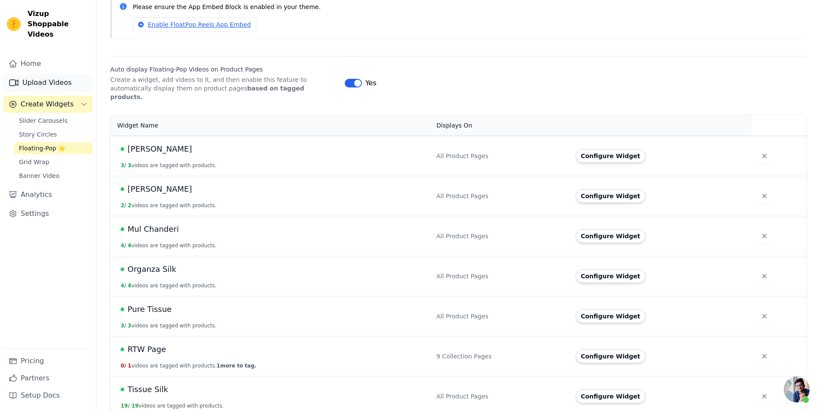
click at [63, 74] on link "Upload Videos" at bounding box center [47, 82] width 89 height 17
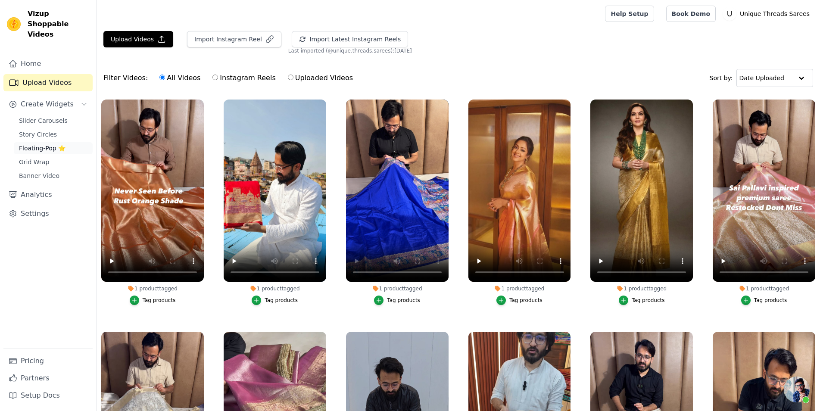
click at [58, 144] on span "Floating-Pop ⭐" at bounding box center [42, 148] width 47 height 9
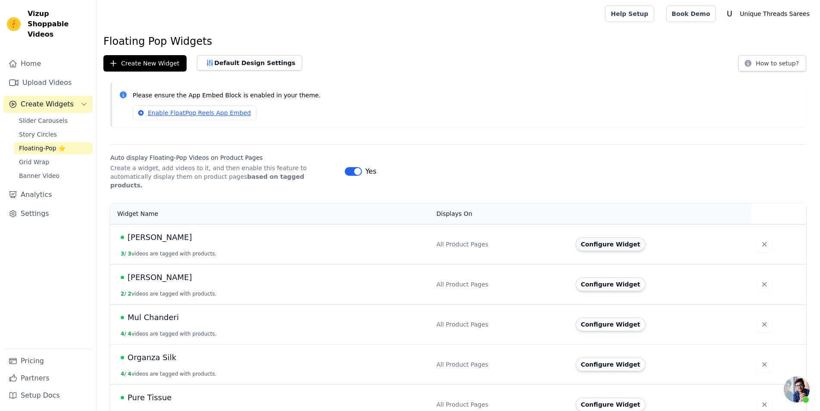
click at [631, 237] on button "Configure Widget" at bounding box center [611, 244] width 70 height 14
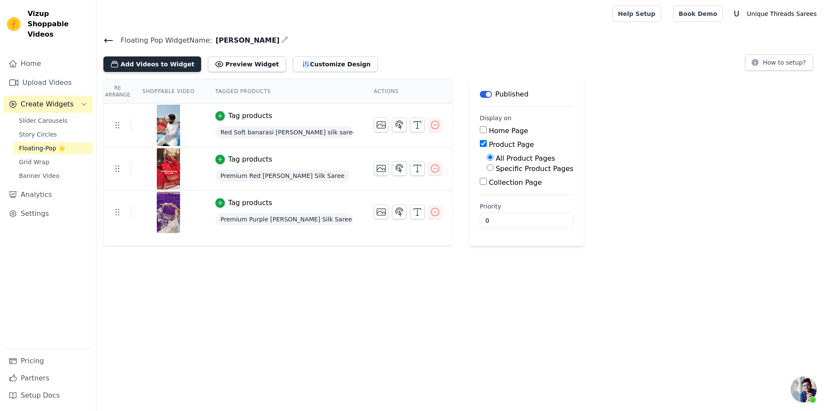
click at [141, 61] on button "Add Videos to Widget" at bounding box center [152, 64] width 98 height 16
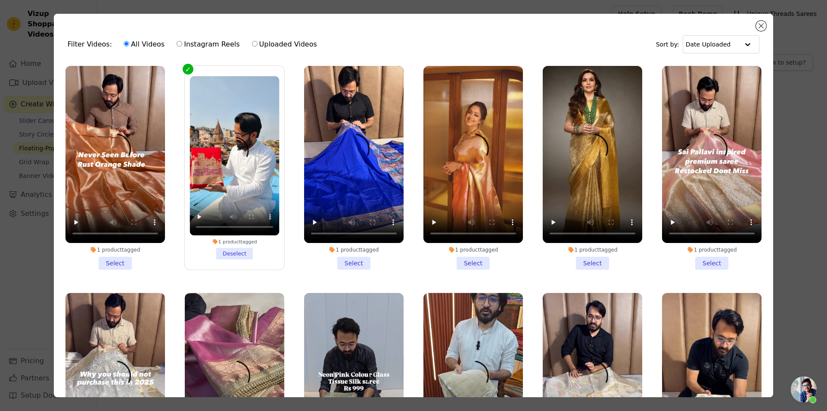
click at [347, 252] on li "1 product tagged Select" at bounding box center [354, 168] width 100 height 204
click at [0, 0] on input "1 product tagged Select" at bounding box center [0, 0] width 0 height 0
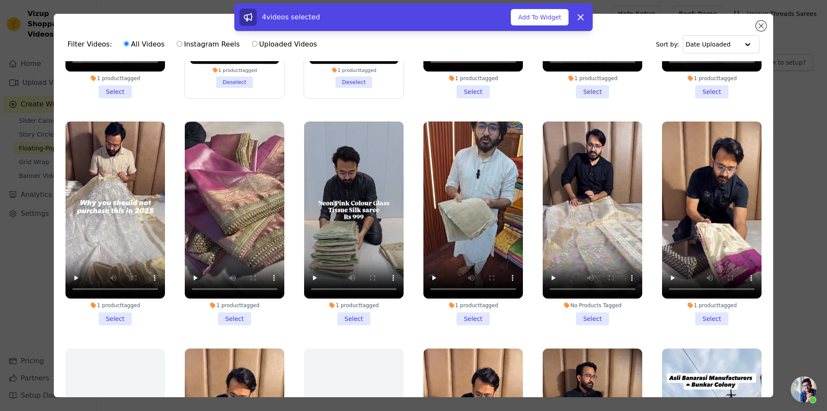
scroll to position [271, 0]
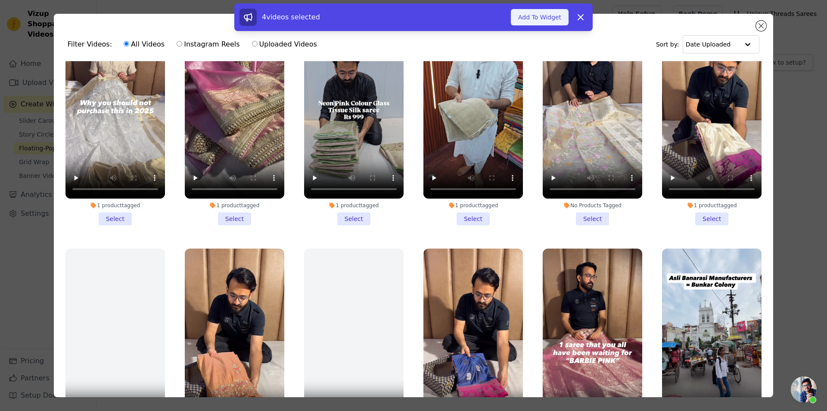
click at [542, 19] on button "Add To Widget" at bounding box center [540, 17] width 58 height 16
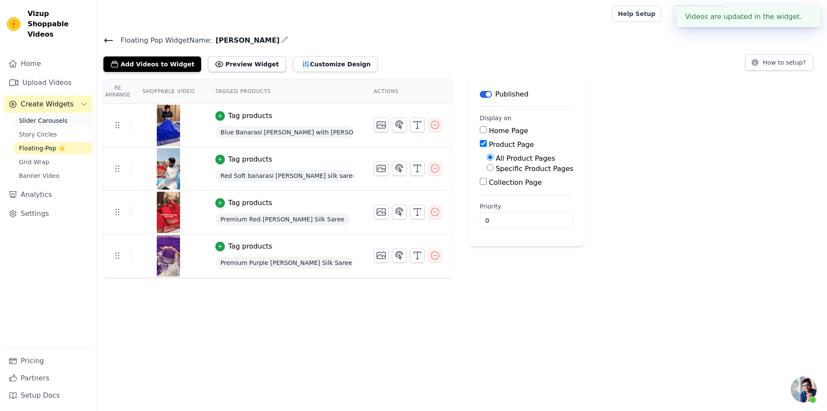
click at [55, 116] on span "Slider Carousels" at bounding box center [43, 120] width 49 height 9
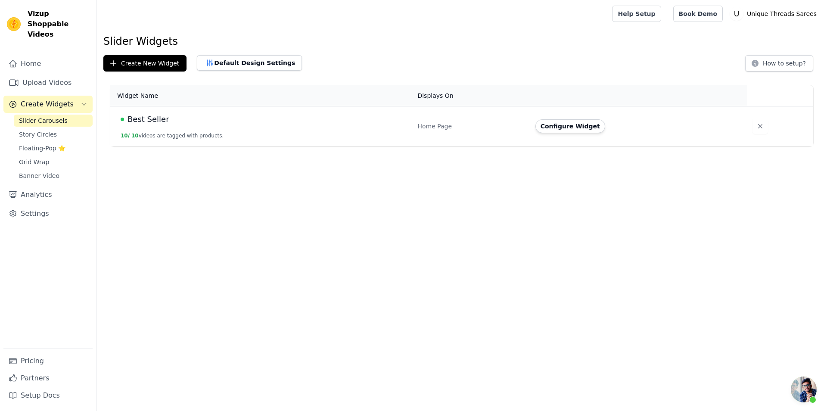
click at [45, 99] on span "Create Widgets" at bounding box center [47, 104] width 53 height 10
click at [43, 55] on link "Home" at bounding box center [47, 63] width 89 height 17
